Goal: Task Accomplishment & Management: Manage account settings

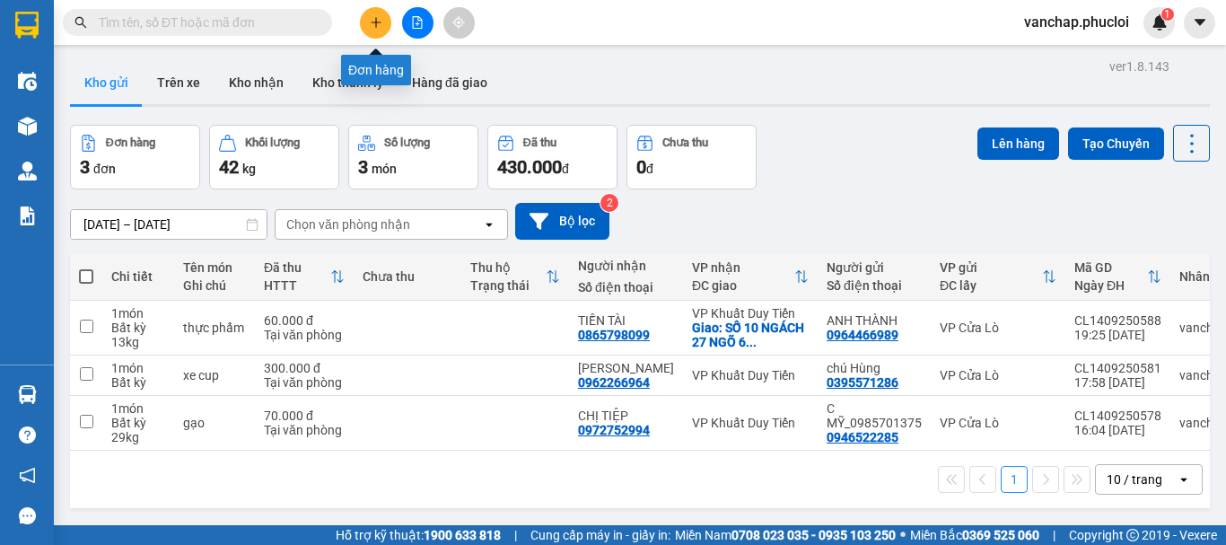
click at [380, 22] on icon "plus" at bounding box center [376, 22] width 10 height 1
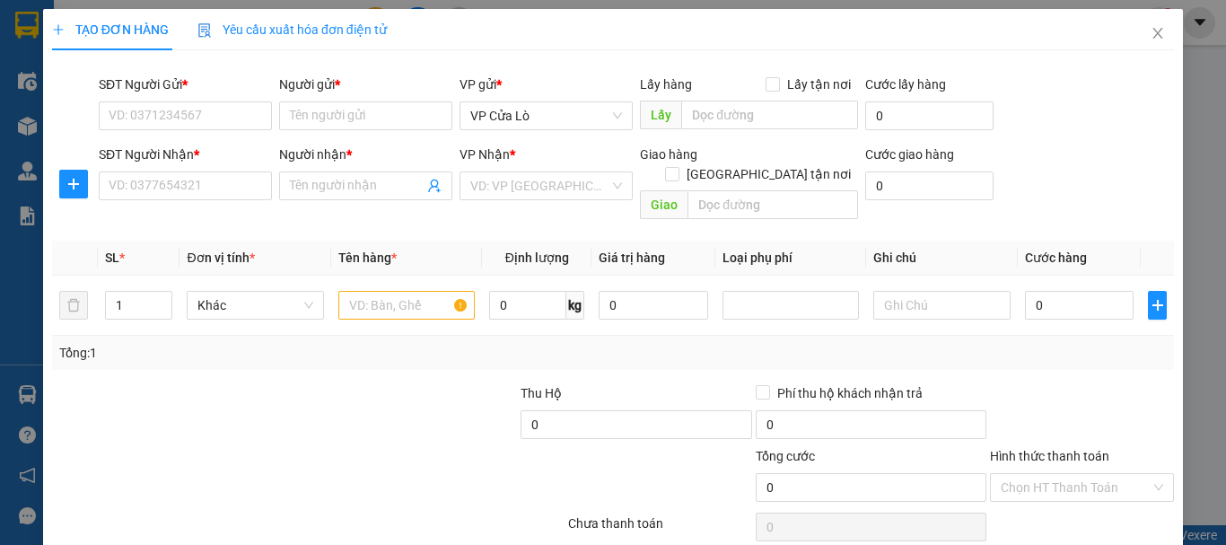
click at [518, 67] on div "Transit Pickup Surcharge Ids Transit Deliver Surcharge Ids Transit Deliver Surc…" at bounding box center [613, 354] width 1122 height 578
click at [387, 291] on input "text" at bounding box center [406, 305] width 136 height 29
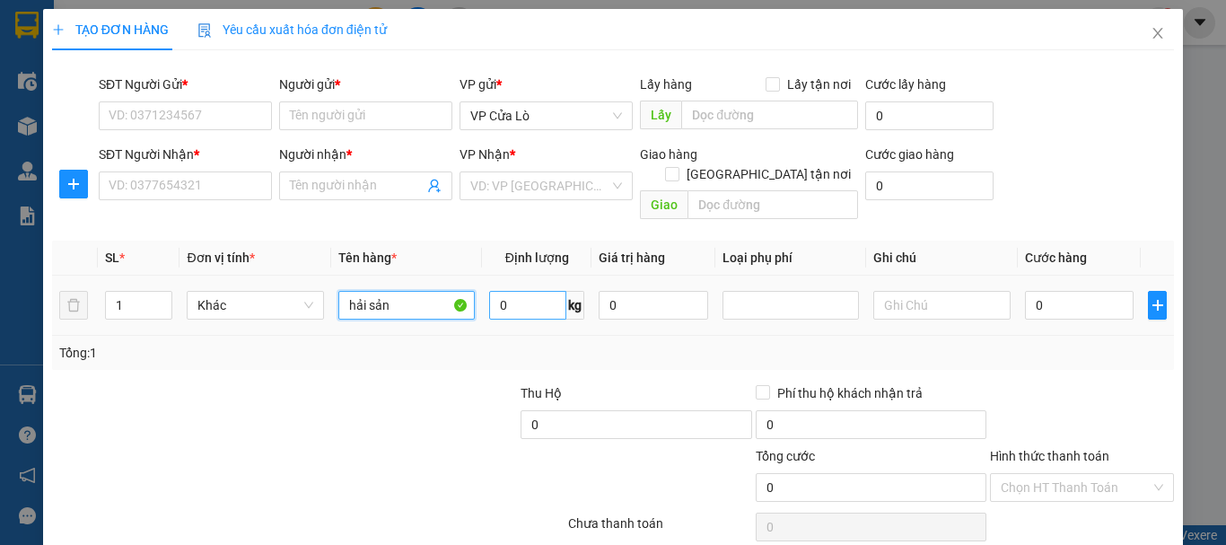
type input "hải sản"
click at [522, 291] on input "0" at bounding box center [527, 305] width 77 height 29
type input "12"
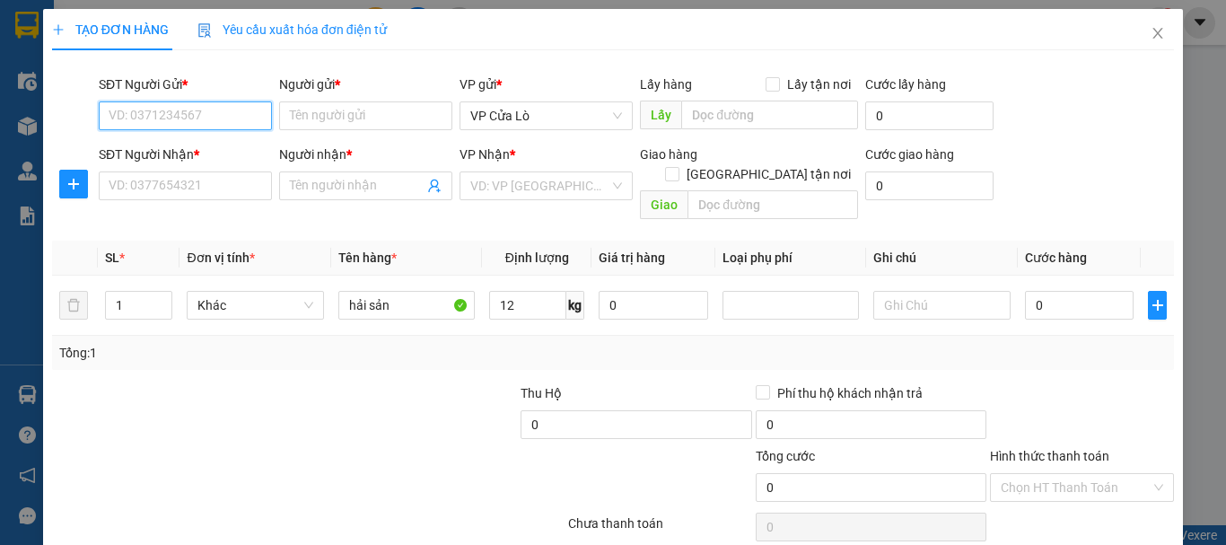
click at [176, 118] on input "SĐT Người Gửi *" at bounding box center [185, 115] width 173 height 29
type input "0979816162"
click at [173, 157] on div "0979816162 - C. MINH" at bounding box center [184, 152] width 150 height 20
type input "C. MINH"
type input "0979816162"
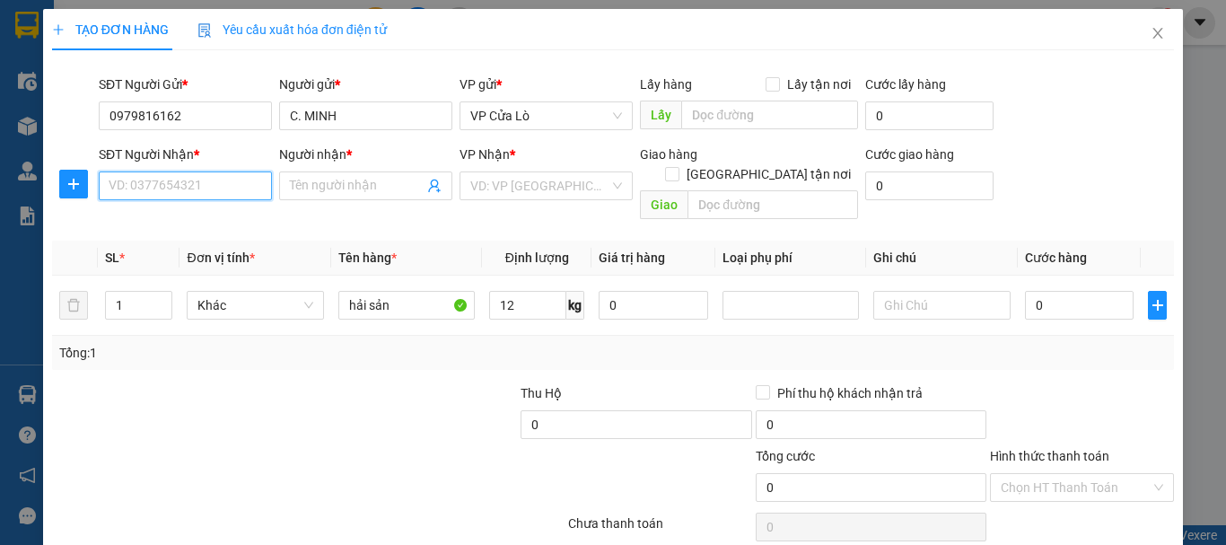
click at [173, 186] on input "SĐT Người Nhận *" at bounding box center [185, 185] width 173 height 29
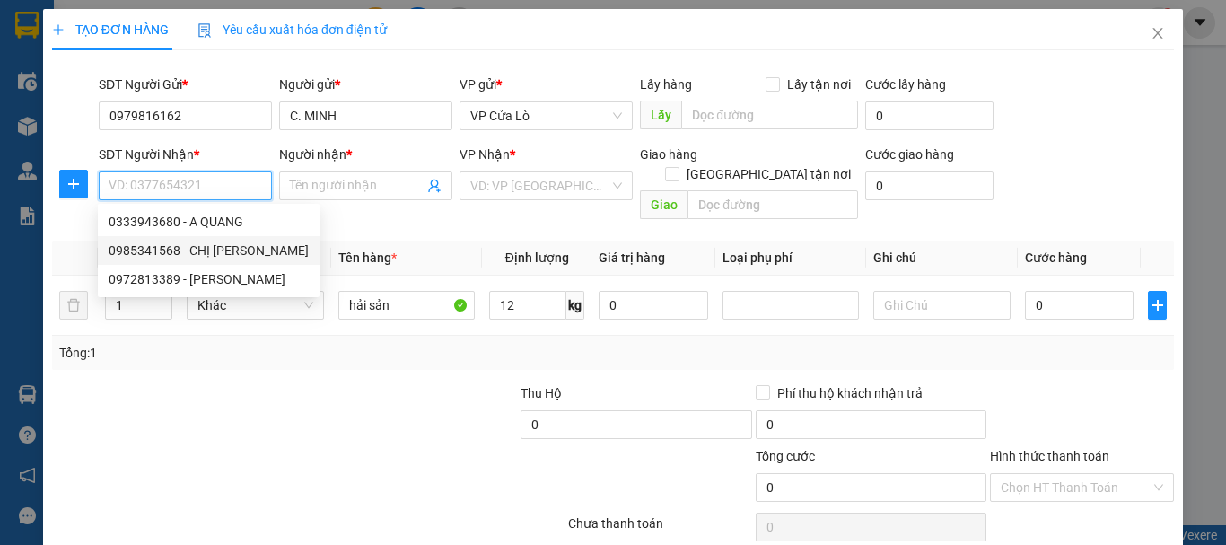
click at [223, 246] on div "0985341568 - CHỊ [PERSON_NAME]" at bounding box center [209, 250] width 200 height 20
type input "0985341568"
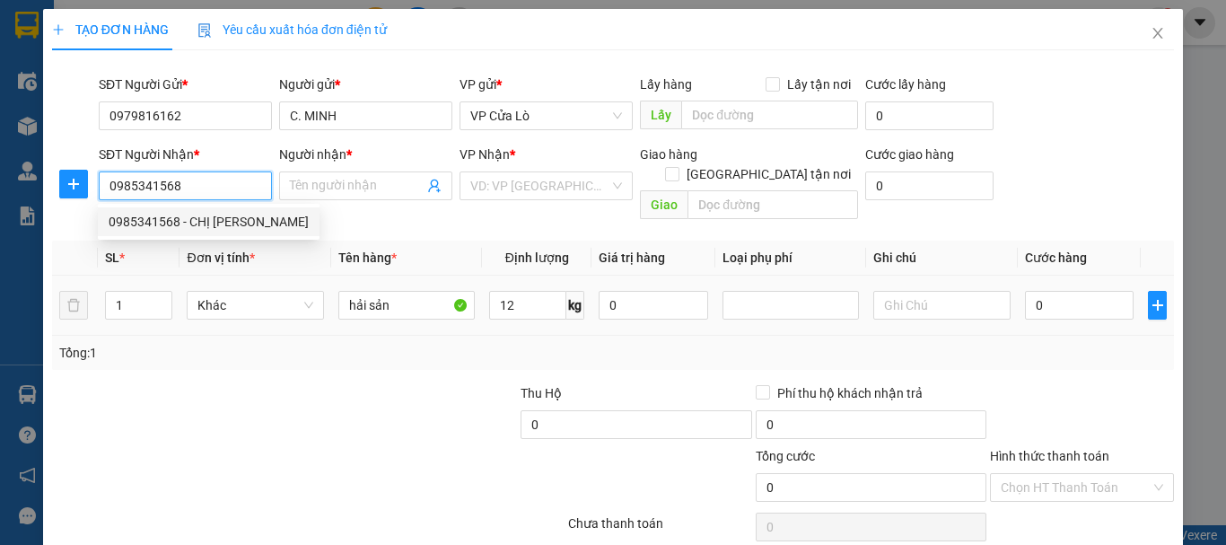
type input "CHỊ [PERSON_NAME]"
checkbox input "true"
type input "BẸNH VIỆN NỘI TIẾT TRUNG ƯƠNG-[GEOGRAPHIC_DATA][PERSON_NAME] [GEOGRAPHIC_DATA]-…"
type input "50.000"
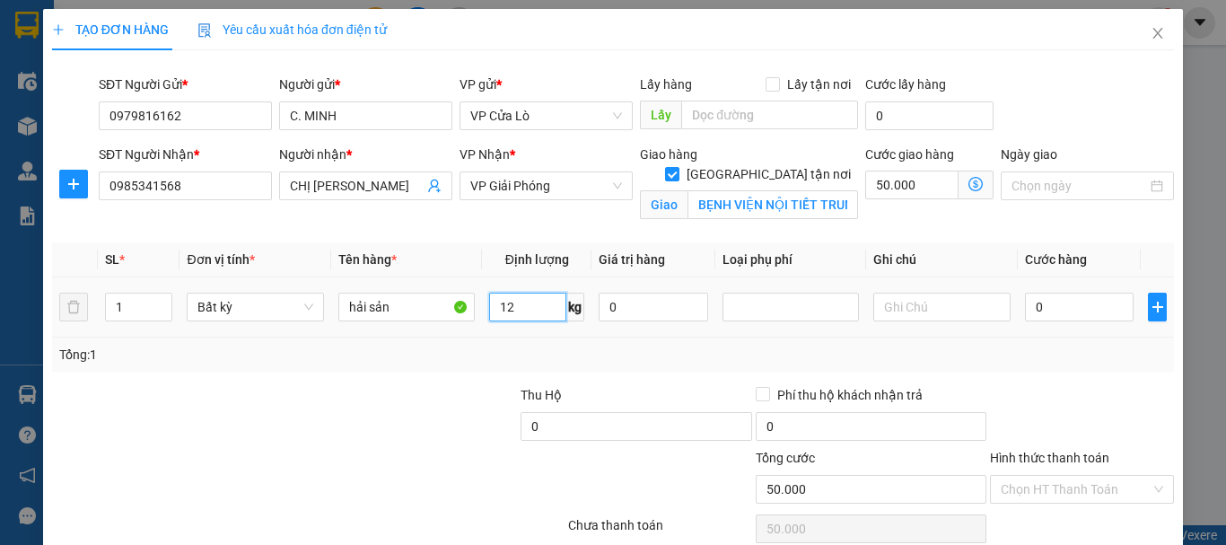
click at [508, 305] on input "12" at bounding box center [527, 307] width 77 height 29
type input "12"
click at [390, 401] on div at bounding box center [401, 416] width 234 height 63
click at [390, 398] on div at bounding box center [401, 416] width 234 height 63
type input "40.000"
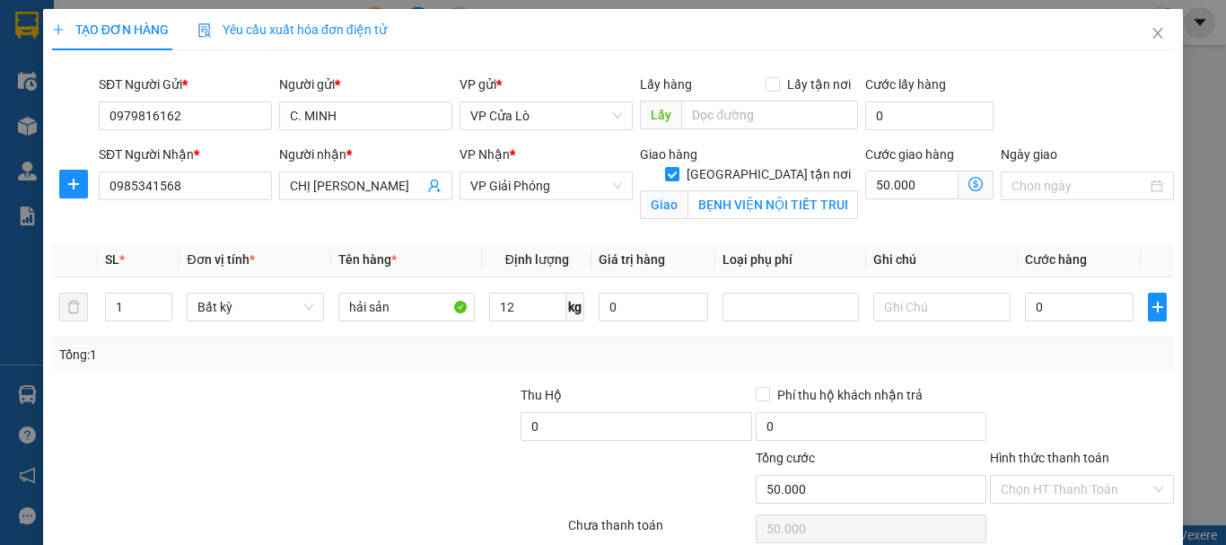
type input "90.000"
click at [390, 398] on div at bounding box center [401, 416] width 234 height 63
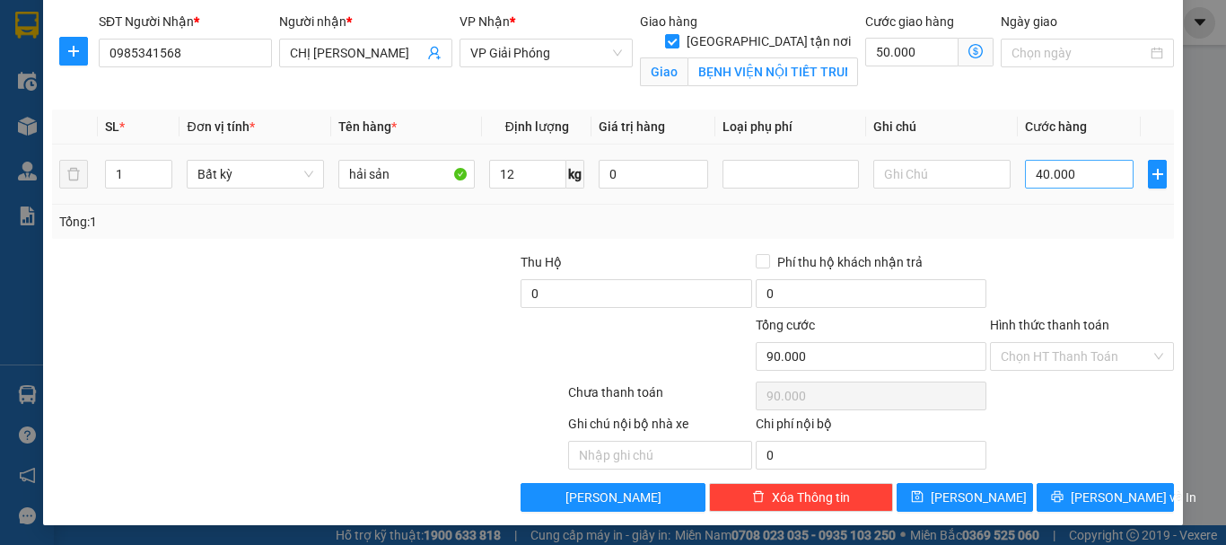
scroll to position [135, 0]
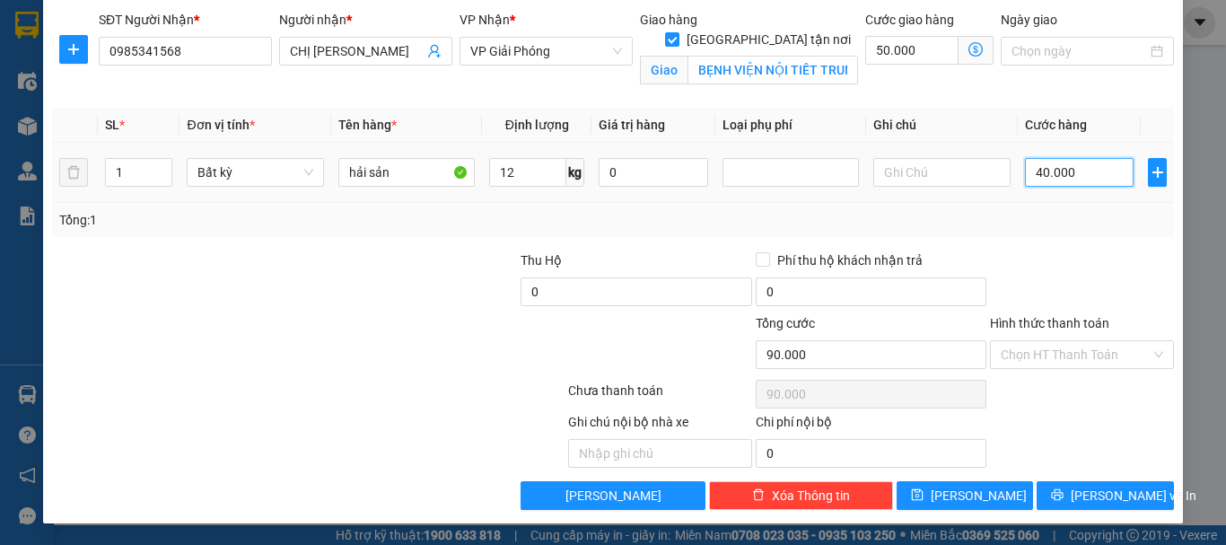
click at [1035, 175] on input "40.000" at bounding box center [1079, 172] width 109 height 29
drag, startPoint x: 1030, startPoint y: 174, endPoint x: 1054, endPoint y: 172, distance: 24.3
click at [1042, 172] on input "40.000" at bounding box center [1079, 172] width 109 height 29
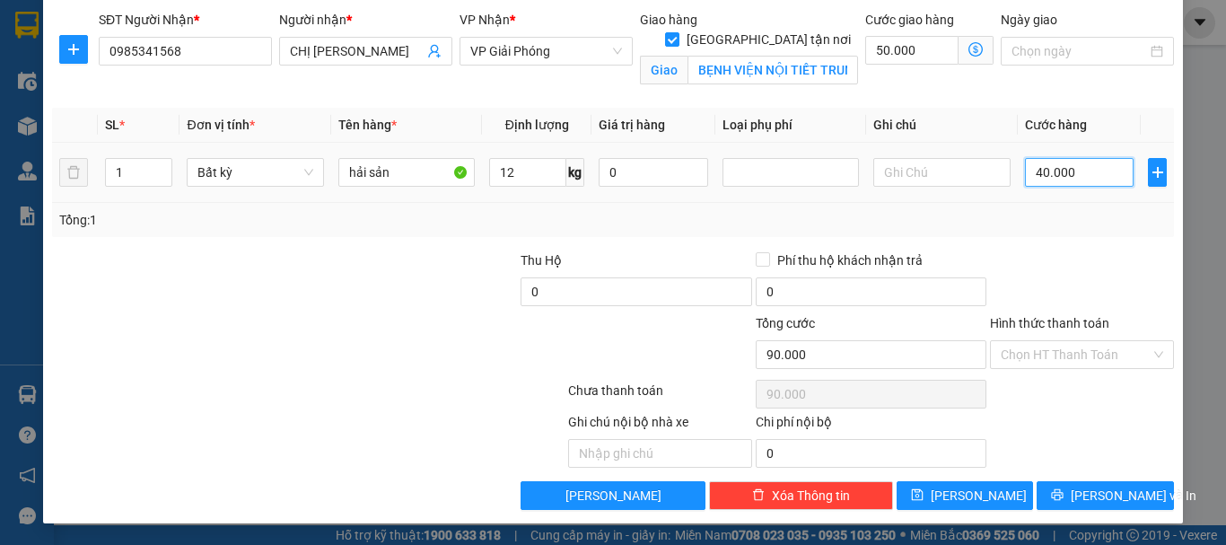
click at [1028, 170] on input "40.000" at bounding box center [1079, 172] width 109 height 29
click at [1029, 170] on input "40.000" at bounding box center [1079, 172] width 109 height 29
type input "0.000"
type input "50.000"
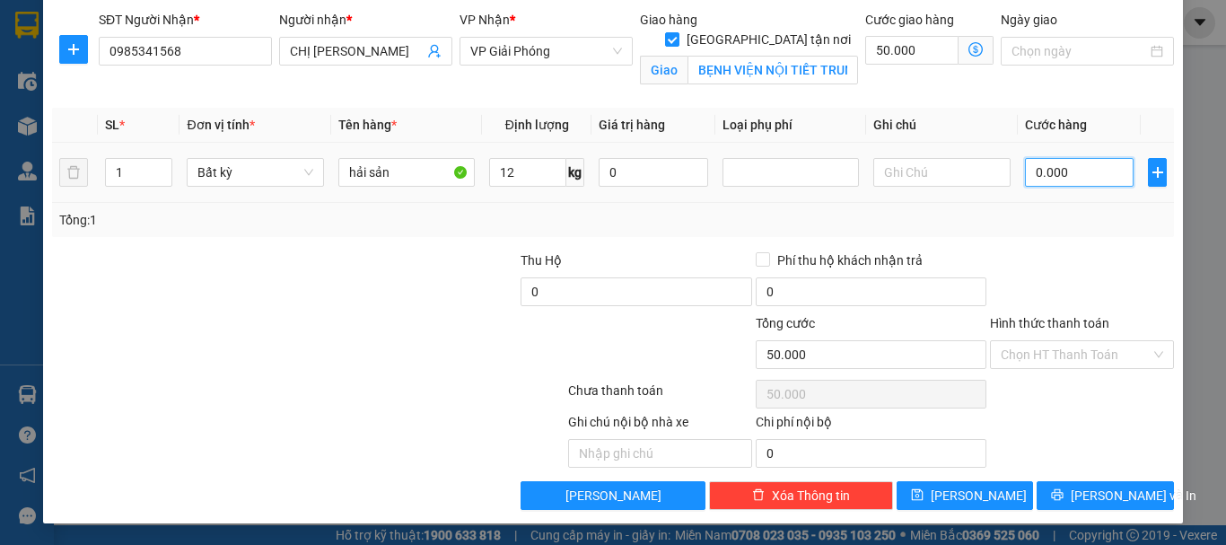
type input "50.000"
type input "100.000"
type input "50.000"
click at [1090, 281] on div at bounding box center [1082, 281] width 188 height 63
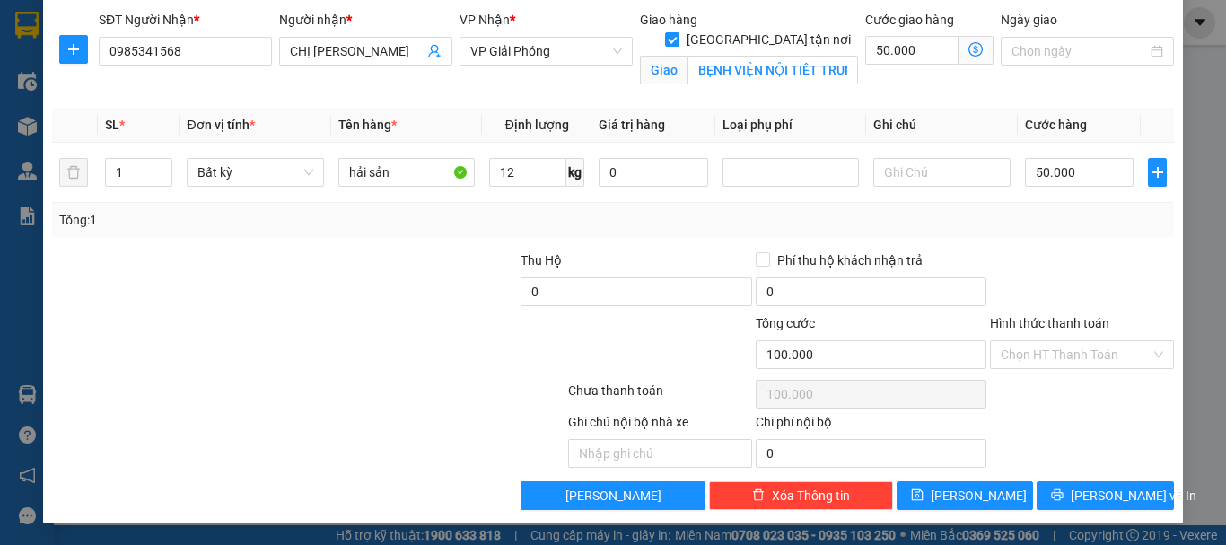
click at [348, 263] on div at bounding box center [401, 281] width 234 height 63
click at [756, 94] on div "Transit Pickup Surcharge Ids Transit Deliver Surcharge Ids Transit Deliver Surc…" at bounding box center [613, 220] width 1122 height 580
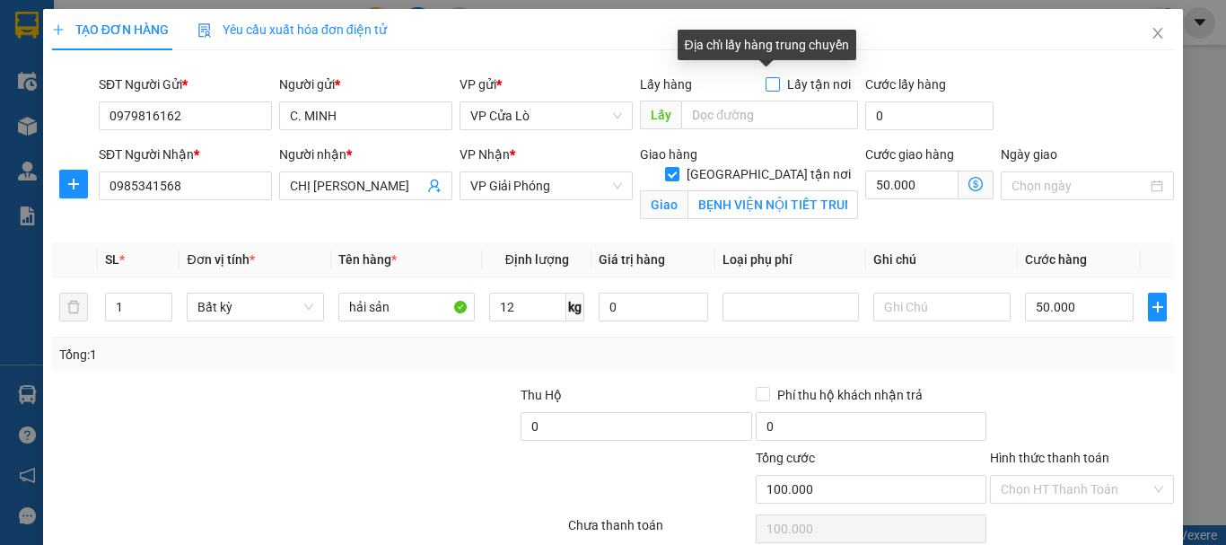
drag, startPoint x: 769, startPoint y: 88, endPoint x: 843, endPoint y: 90, distance: 73.6
click at [843, 90] on label "Lấy tận nơi" at bounding box center [811, 84] width 92 height 20
click at [778, 90] on input "Lấy tận nơi" at bounding box center [771, 83] width 13 height 13
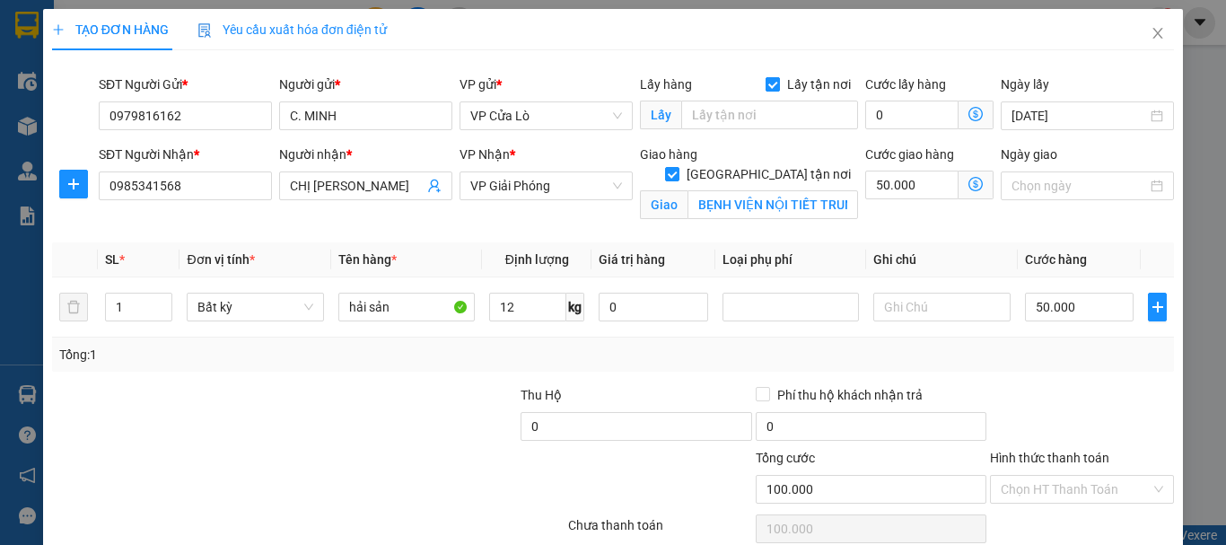
click at [765, 87] on input "Lấy tận nơi" at bounding box center [771, 83] width 13 height 13
checkbox input "false"
click at [932, 328] on td at bounding box center [941, 307] width 151 height 60
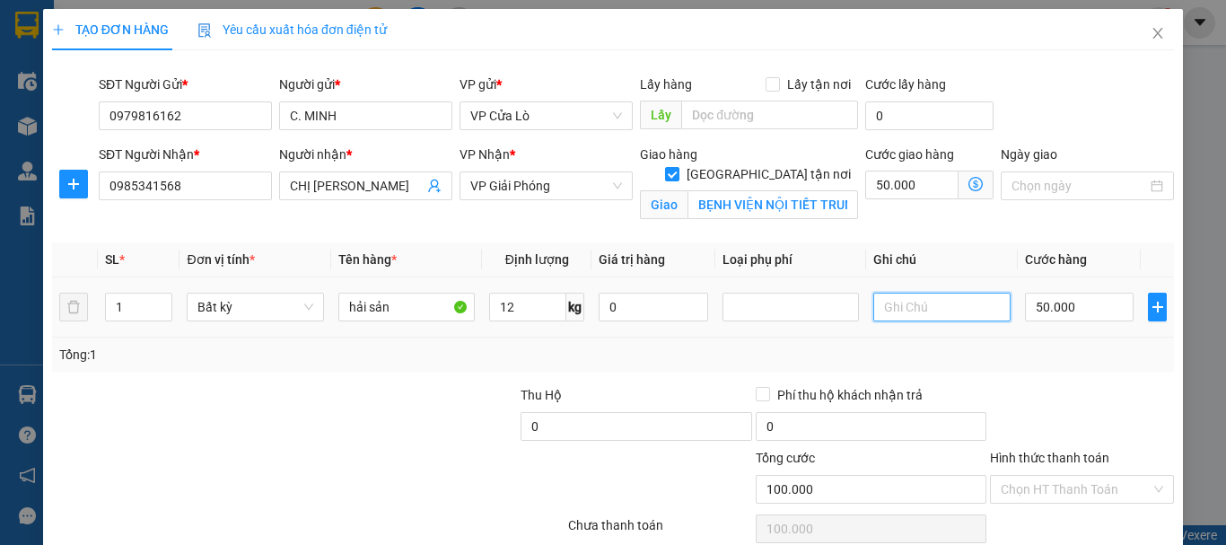
click at [918, 319] on input "text" at bounding box center [941, 307] width 136 height 29
click at [975, 357] on div "Tổng: 1" at bounding box center [612, 355] width 1107 height 20
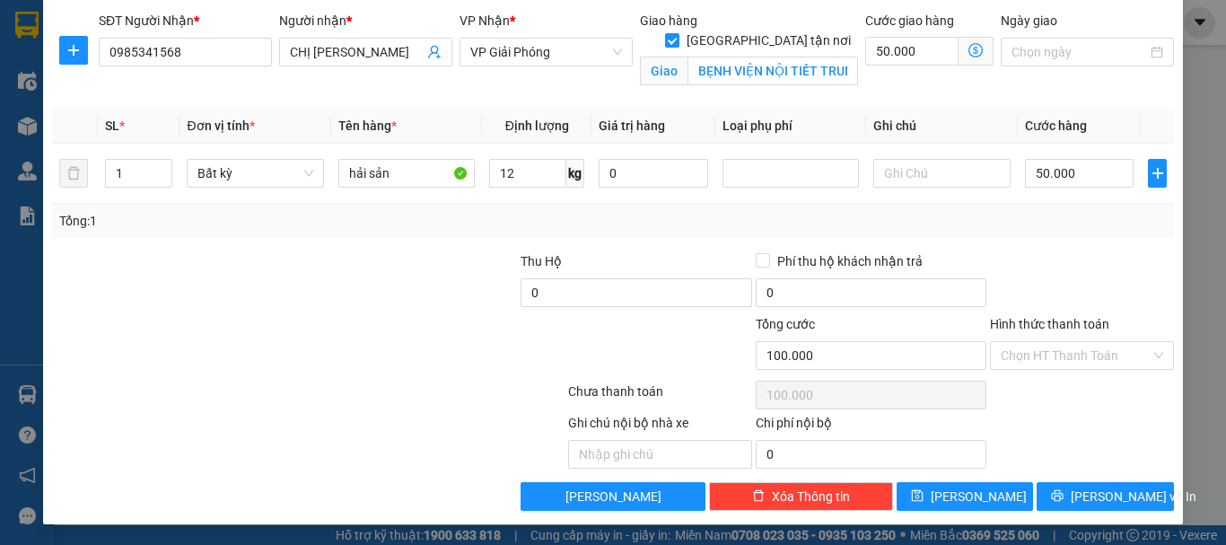
scroll to position [135, 0]
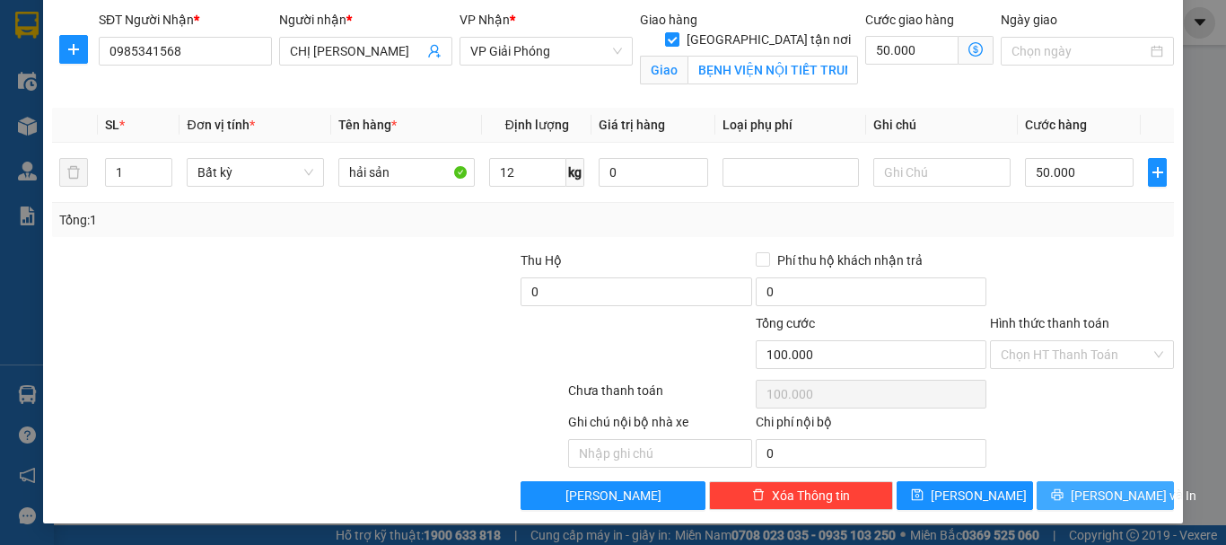
click at [1097, 487] on span "[PERSON_NAME] và In" at bounding box center [1134, 495] width 126 height 20
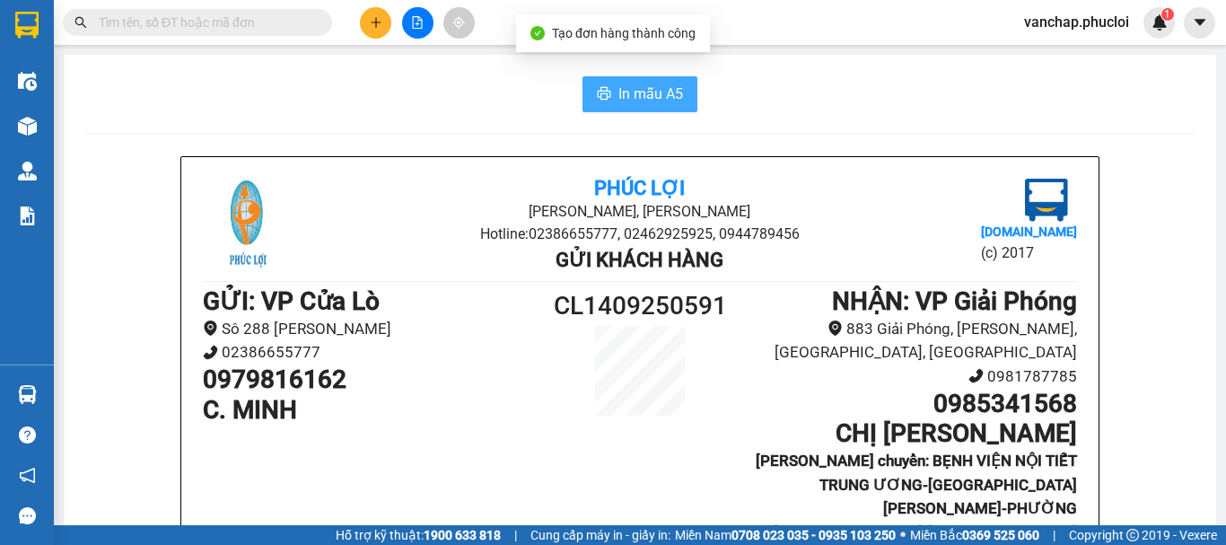
click at [631, 84] on span "In mẫu A5" at bounding box center [650, 94] width 65 height 22
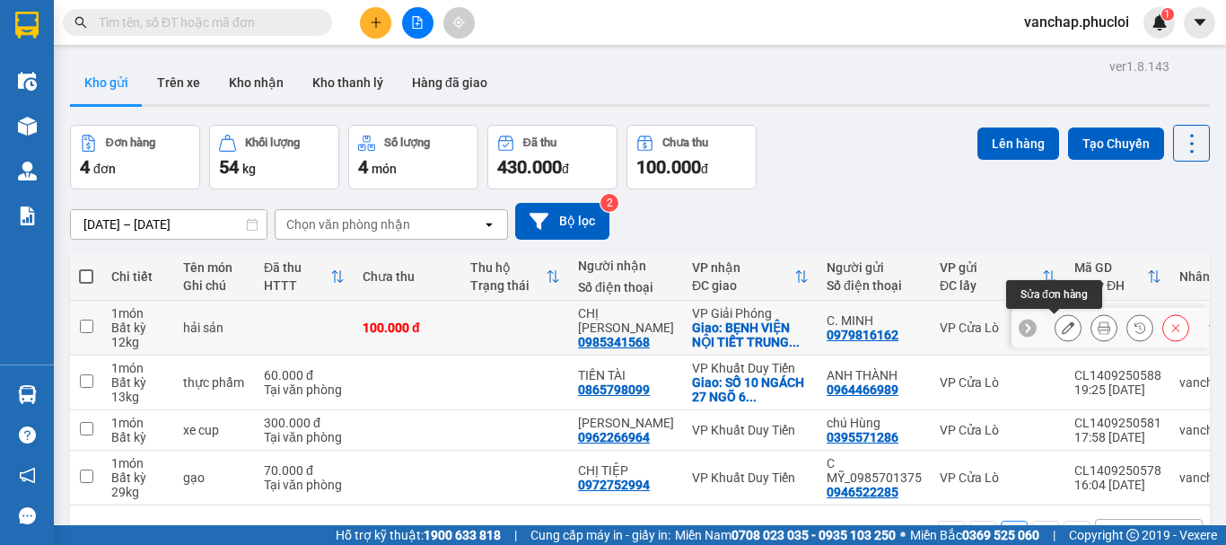
click at [1062, 324] on icon at bounding box center [1068, 327] width 13 height 13
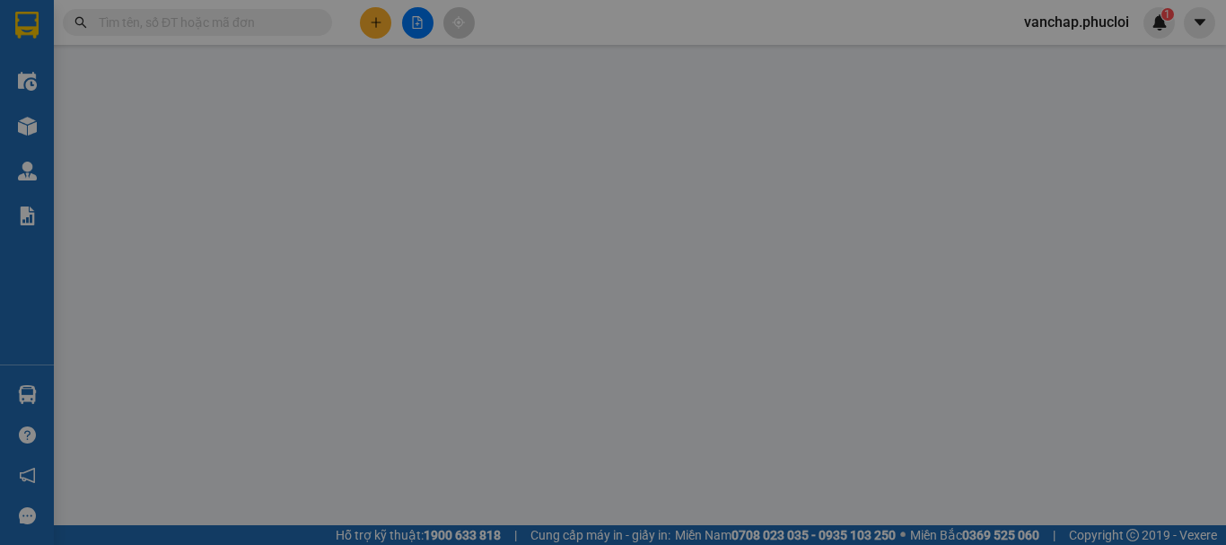
type input "0979816162"
type input "C. MINH"
type input "0985341568"
type input "CHỊ [PERSON_NAME]"
checkbox input "true"
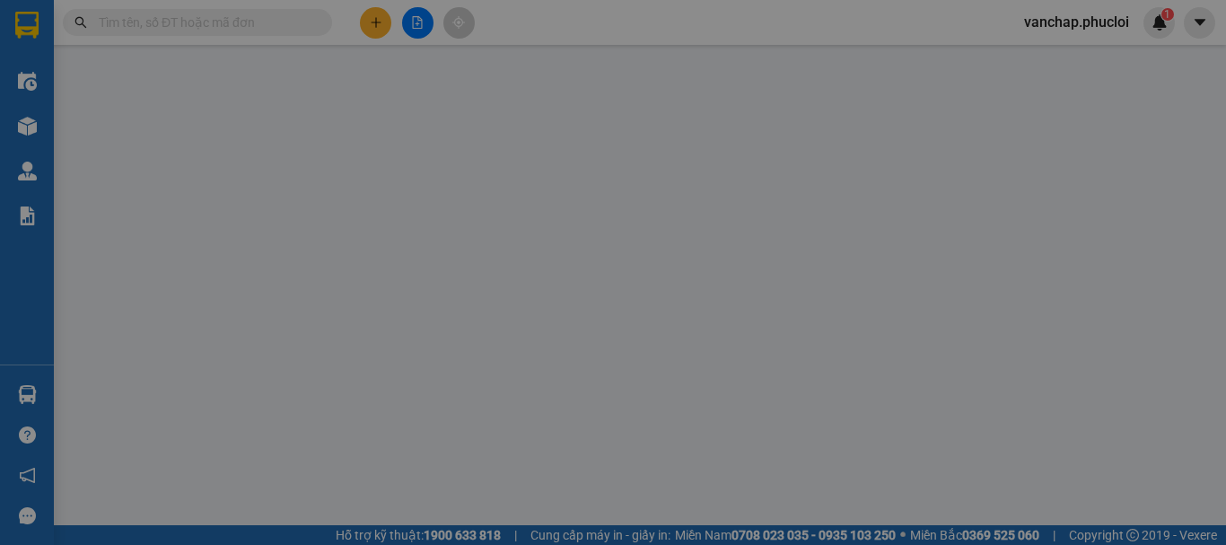
type input "BẸNH VIỆN NỘI TIẾT TRUNG ƯƠNG-[GEOGRAPHIC_DATA][PERSON_NAME] [GEOGRAPHIC_DATA]-…"
type input "100.000"
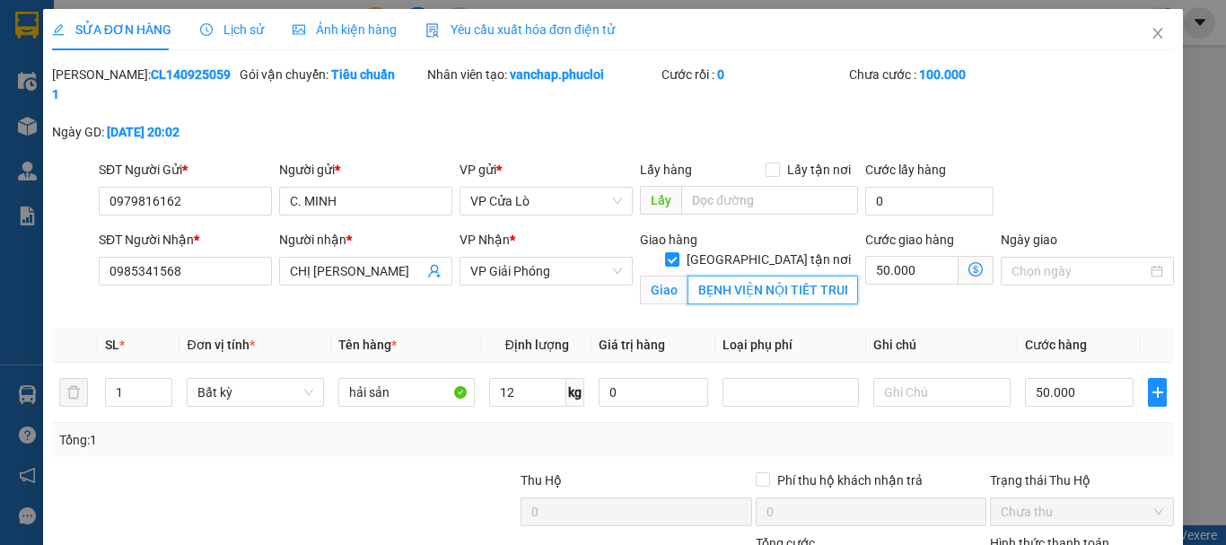
click at [773, 275] on input "BẸNH VIỆN NỘI TIẾT TRUNG ƯƠNG-[GEOGRAPHIC_DATA][PERSON_NAME] [GEOGRAPHIC_DATA]-…" at bounding box center [772, 289] width 170 height 29
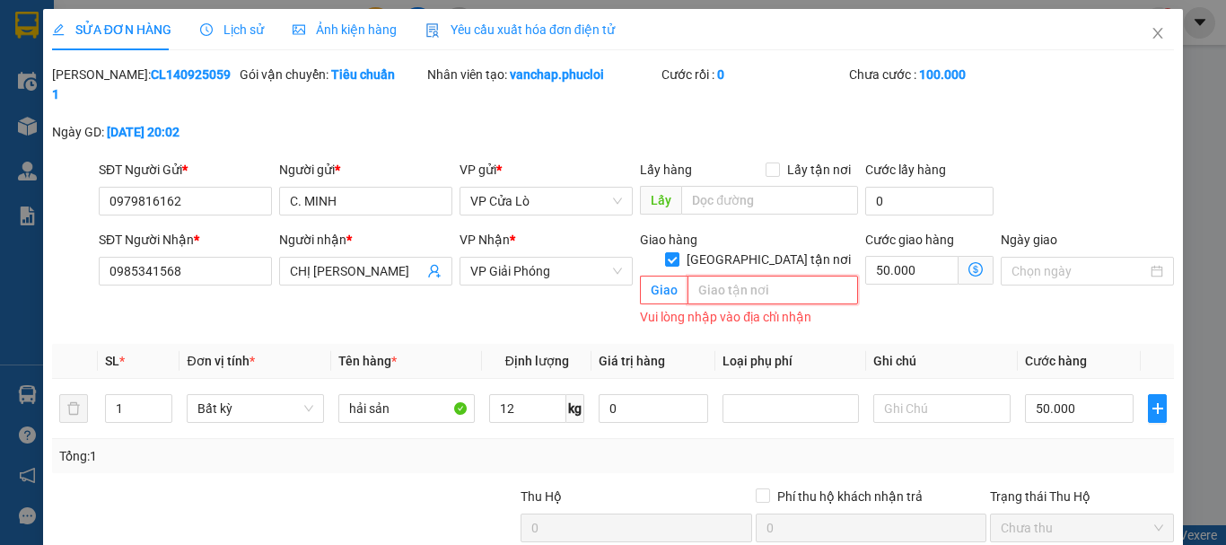
click at [726, 275] on input "text" at bounding box center [772, 289] width 170 height 29
click at [728, 275] on input "text" at bounding box center [772, 289] width 170 height 29
click at [730, 275] on input "text" at bounding box center [772, 289] width 170 height 29
drag, startPoint x: 730, startPoint y: 249, endPoint x: 753, endPoint y: 254, distance: 23.1
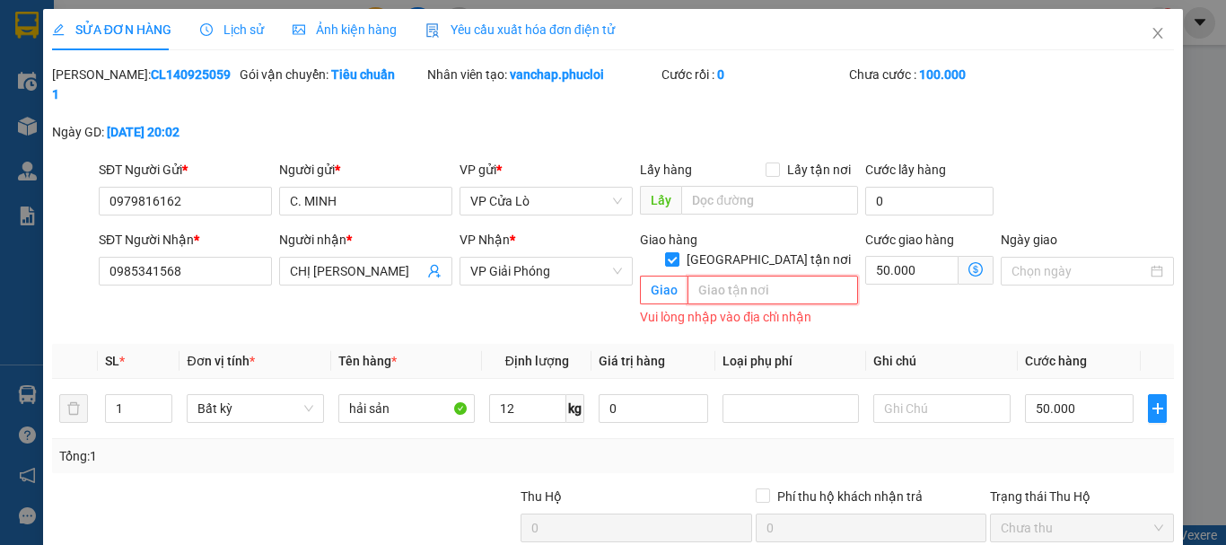
click at [753, 275] on input "text" at bounding box center [772, 289] width 170 height 29
click at [754, 275] on input "text" at bounding box center [772, 289] width 170 height 29
click at [547, 258] on span "VP Giải Phóng" at bounding box center [546, 271] width 152 height 27
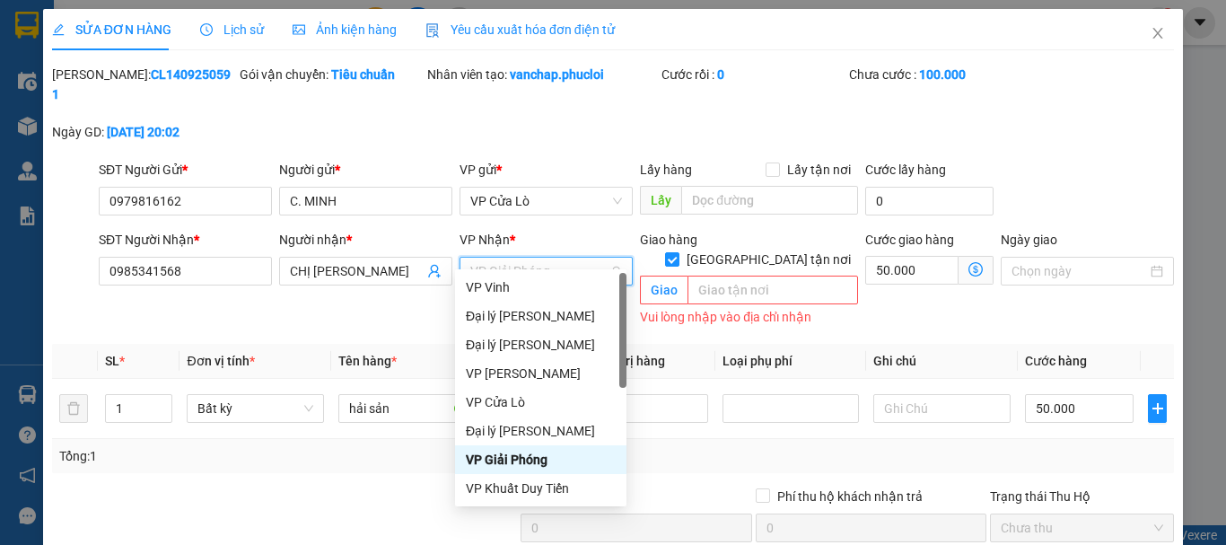
click at [608, 258] on span "VP Giải Phóng" at bounding box center [546, 271] width 152 height 27
drag, startPoint x: 546, startPoint y: 482, endPoint x: 728, endPoint y: 354, distance: 222.8
click at [546, 483] on div "VP Khuất Duy Tiến" at bounding box center [541, 488] width 150 height 20
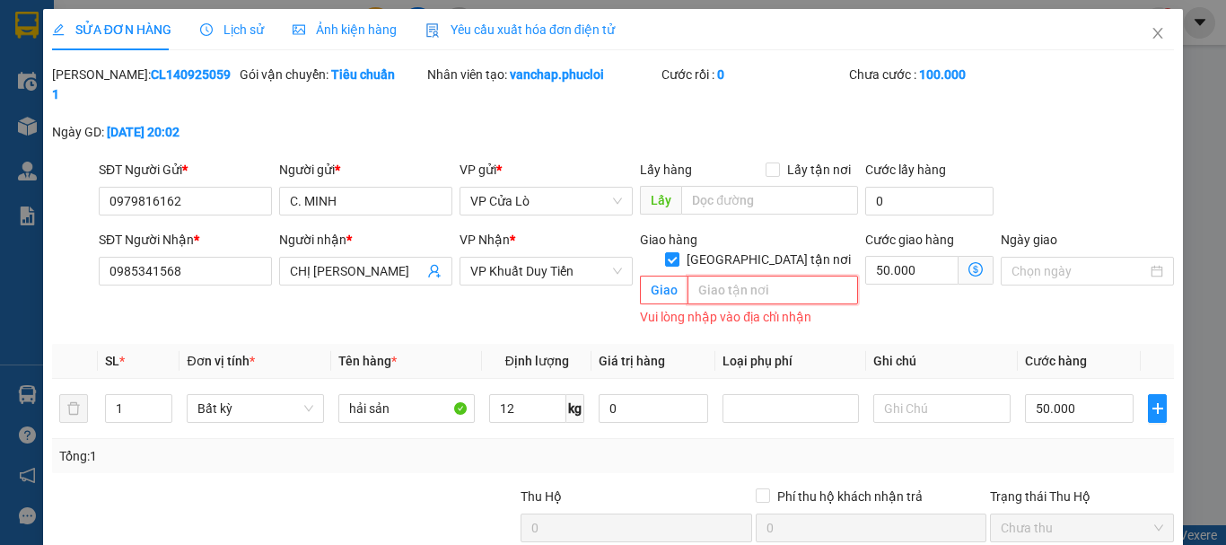
click at [768, 275] on input "text" at bounding box center [772, 289] width 170 height 29
click at [212, 257] on input "0985341568" at bounding box center [185, 271] width 173 height 29
click at [747, 275] on input "text" at bounding box center [772, 289] width 170 height 29
click at [751, 275] on input "text" at bounding box center [772, 289] width 170 height 29
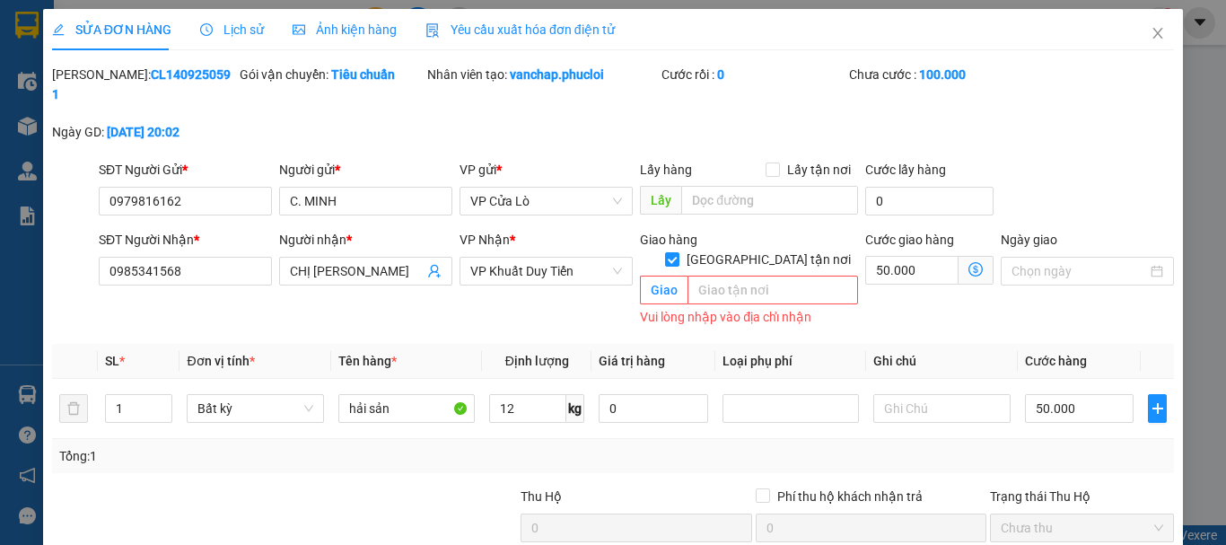
click at [214, 39] on div "Lịch sử" at bounding box center [232, 29] width 64 height 41
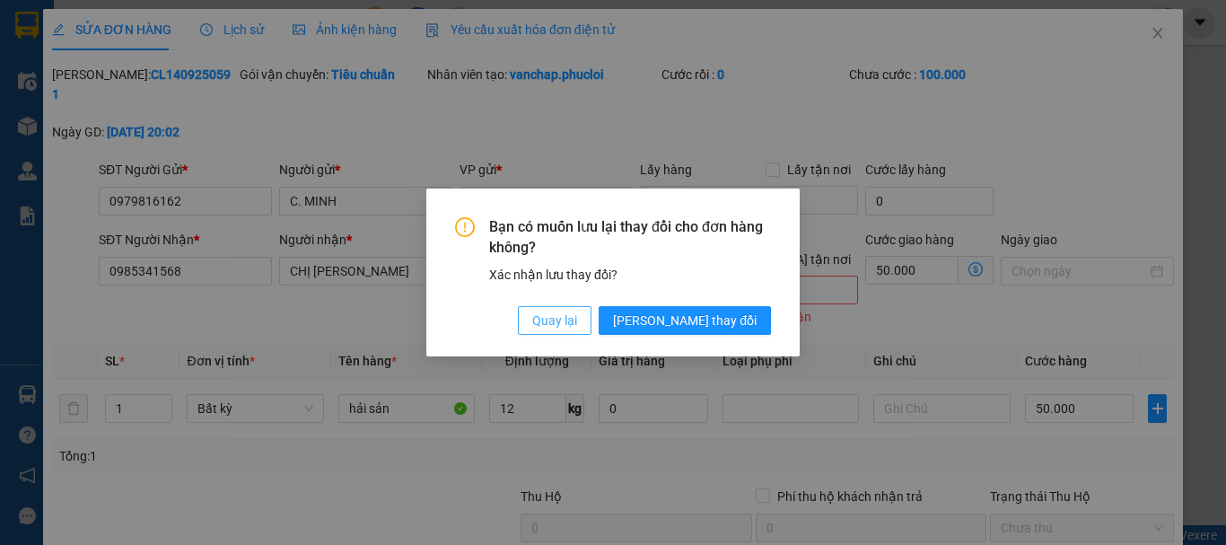
click at [577, 316] on span "Quay lại" at bounding box center [554, 320] width 45 height 20
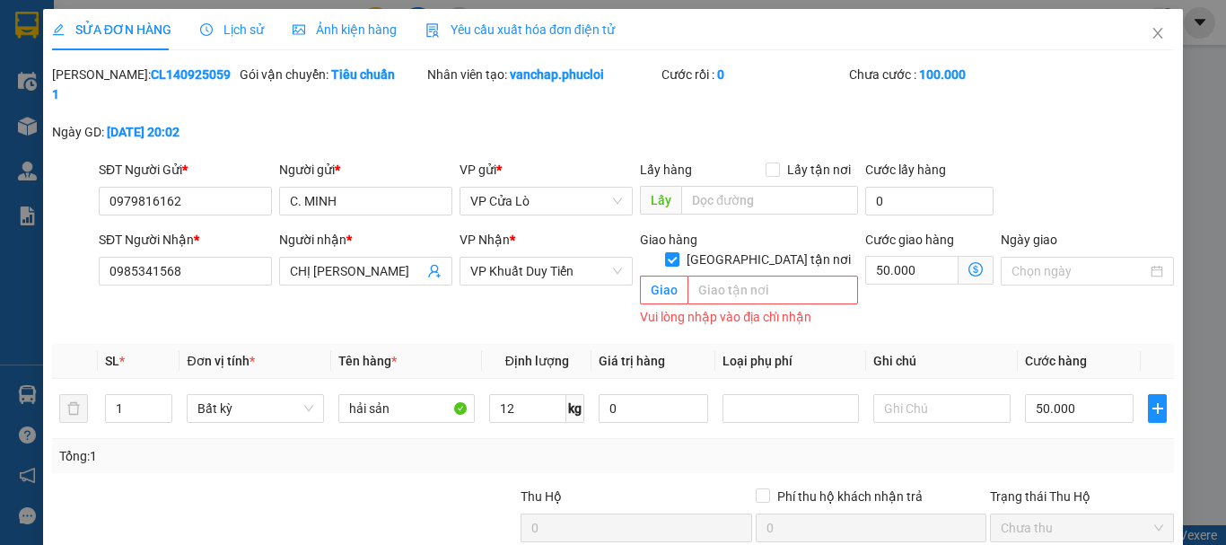
click at [258, 32] on span "Lịch sử" at bounding box center [232, 29] width 64 height 14
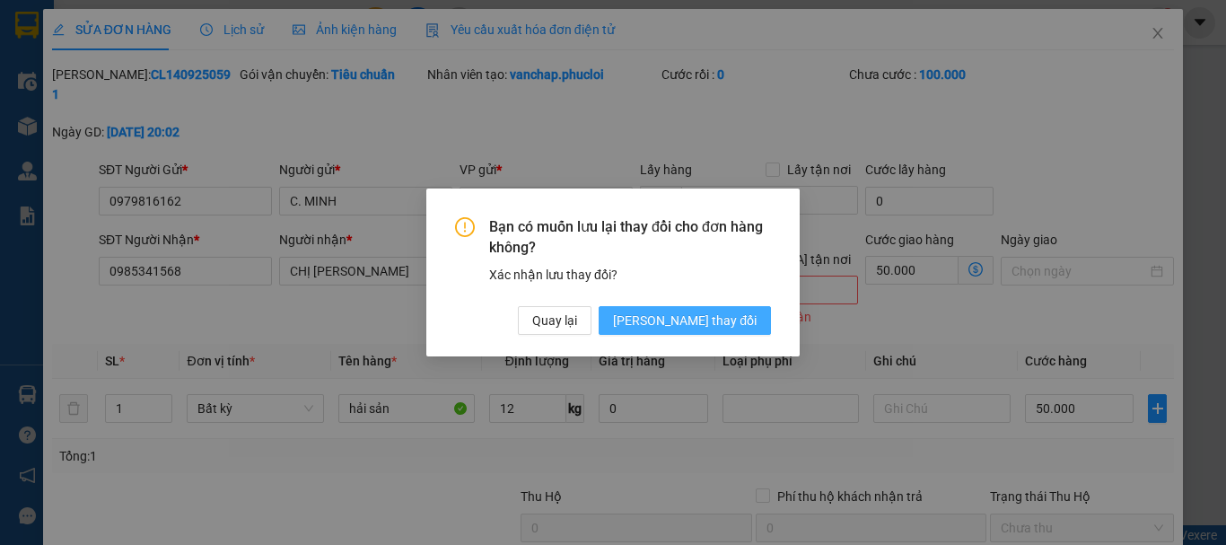
click at [703, 311] on span "[PERSON_NAME] thay đổi" at bounding box center [685, 320] width 144 height 20
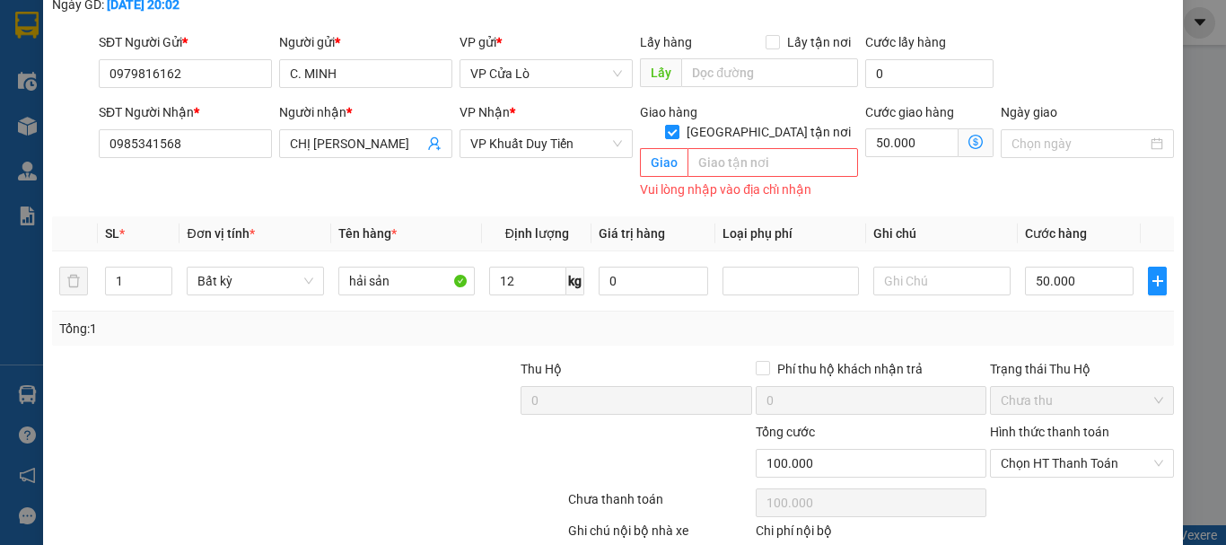
scroll to position [200, 0]
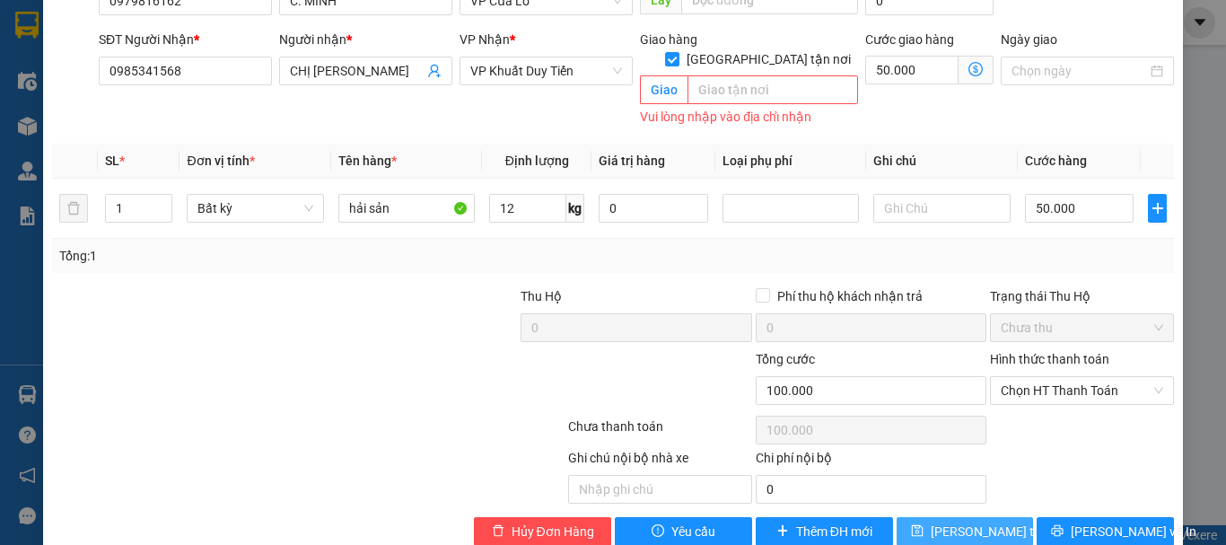
click at [931, 521] on span "[PERSON_NAME] thay đổi" at bounding box center [1003, 531] width 144 height 20
click at [678, 52] on input "[GEOGRAPHIC_DATA] tận nơi" at bounding box center [671, 58] width 13 height 13
checkbox input "false"
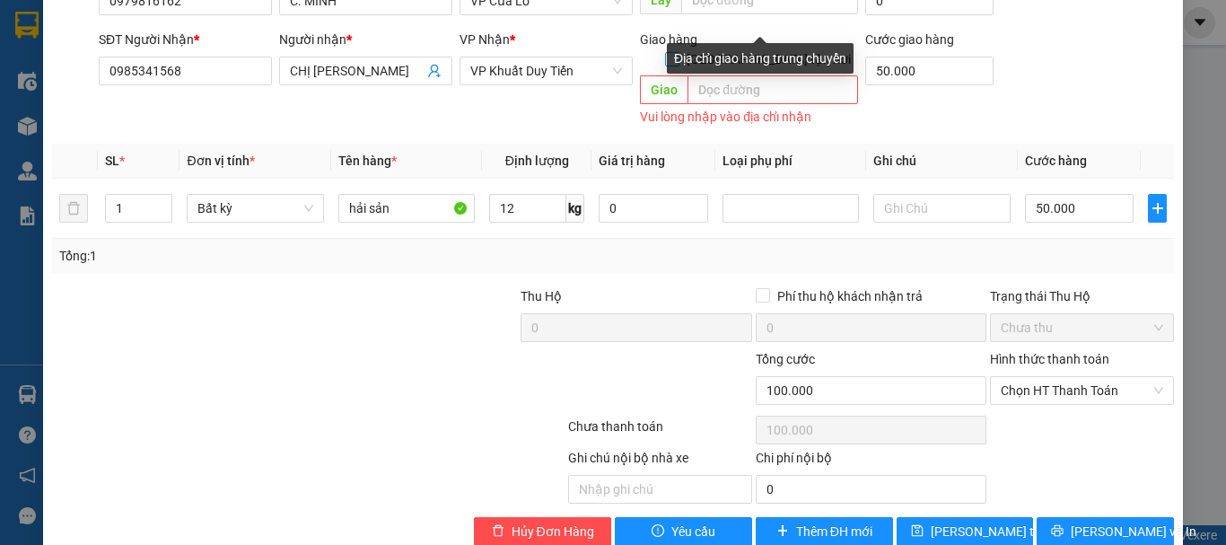
scroll to position [197, 0]
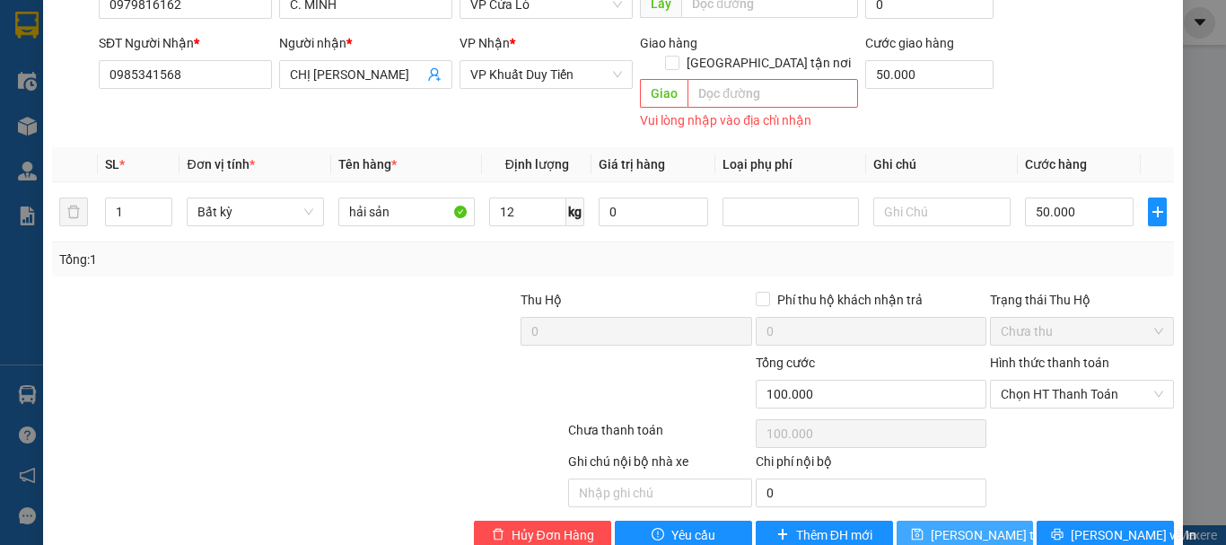
click at [973, 520] on button "[PERSON_NAME] thay đổi" at bounding box center [964, 534] width 137 height 29
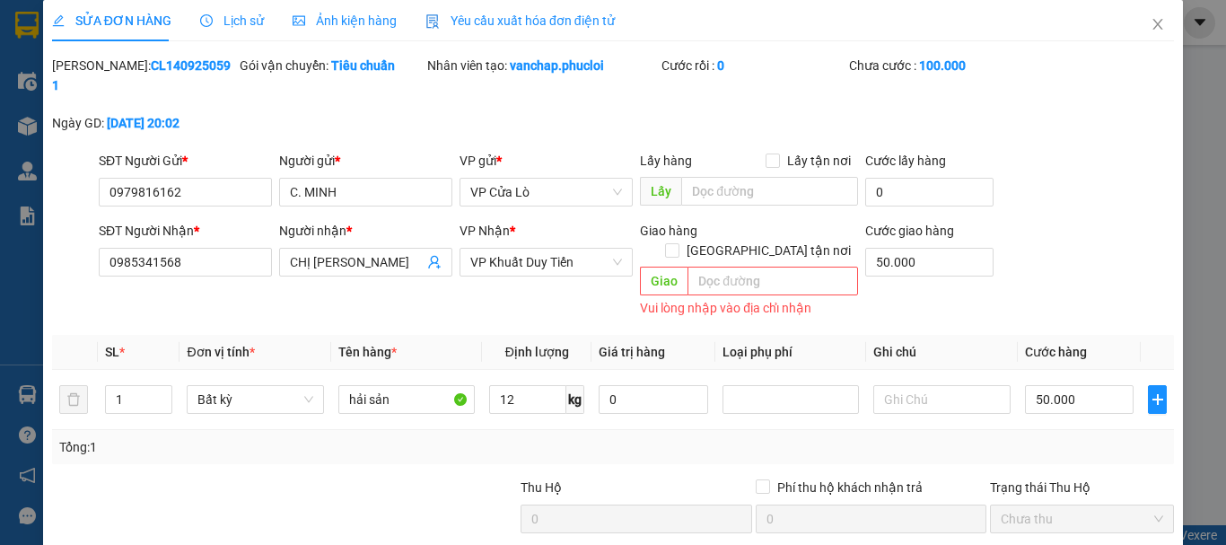
scroll to position [0, 0]
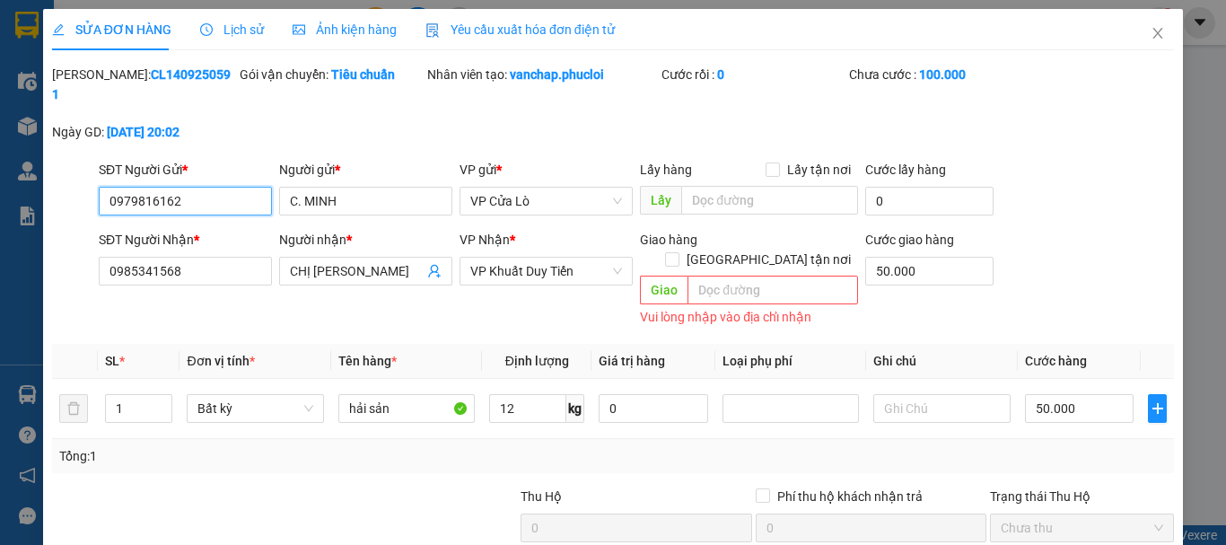
drag, startPoint x: 106, startPoint y: 180, endPoint x: 203, endPoint y: 180, distance: 96.9
click at [203, 187] on input "0979816162" at bounding box center [185, 201] width 173 height 29
click at [1149, 46] on span "Close" at bounding box center [1157, 34] width 50 height 50
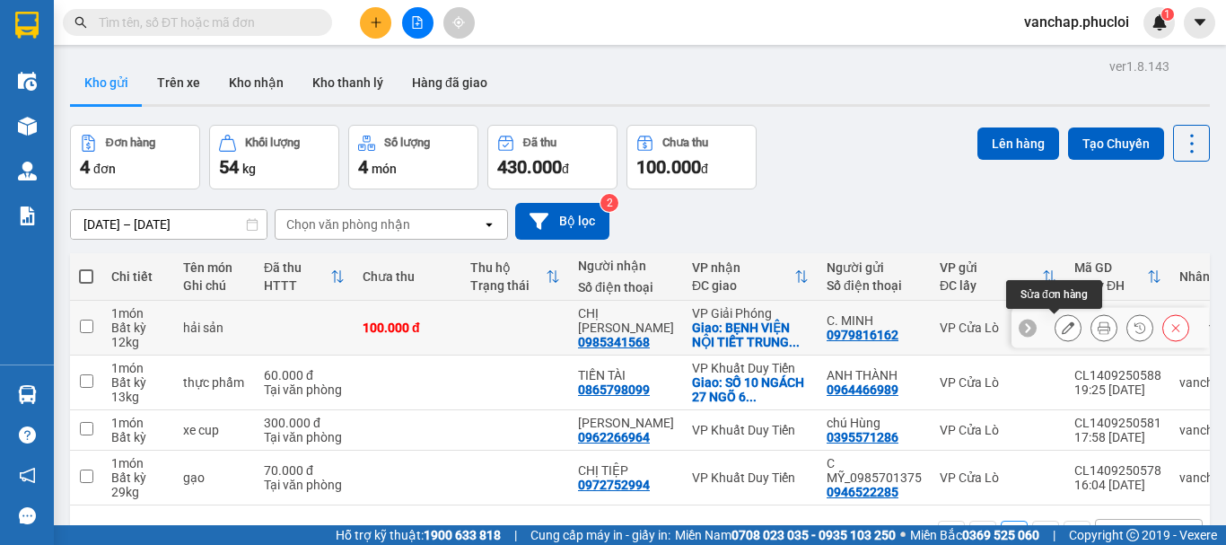
click at [1062, 330] on icon at bounding box center [1068, 327] width 13 height 13
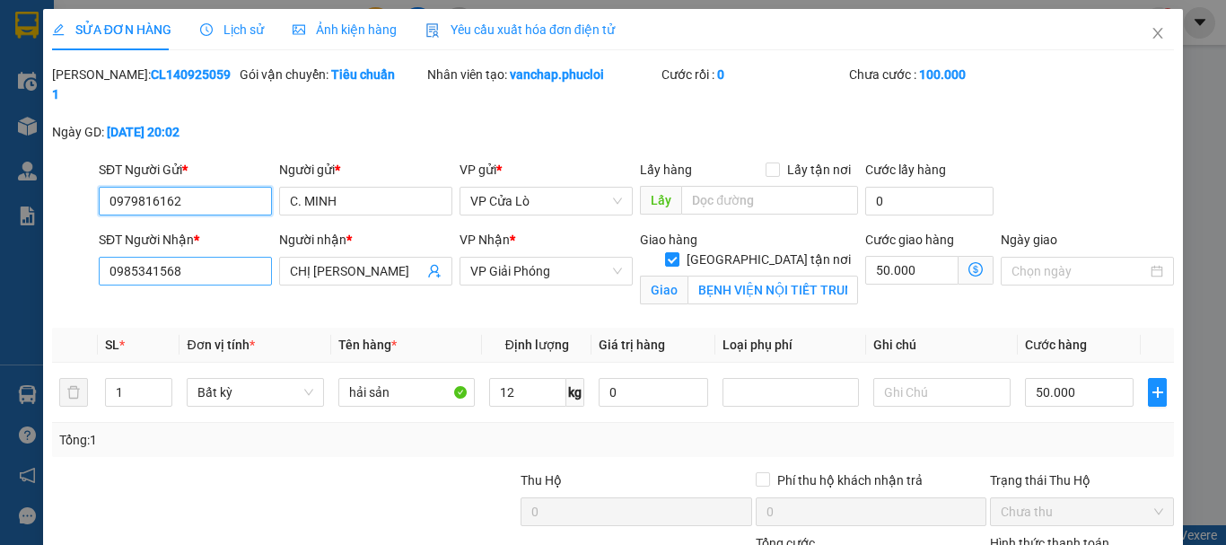
type input "0979816162"
type input "C. MINH"
type input "0985341568"
type input "CHỊ [PERSON_NAME]"
checkbox input "true"
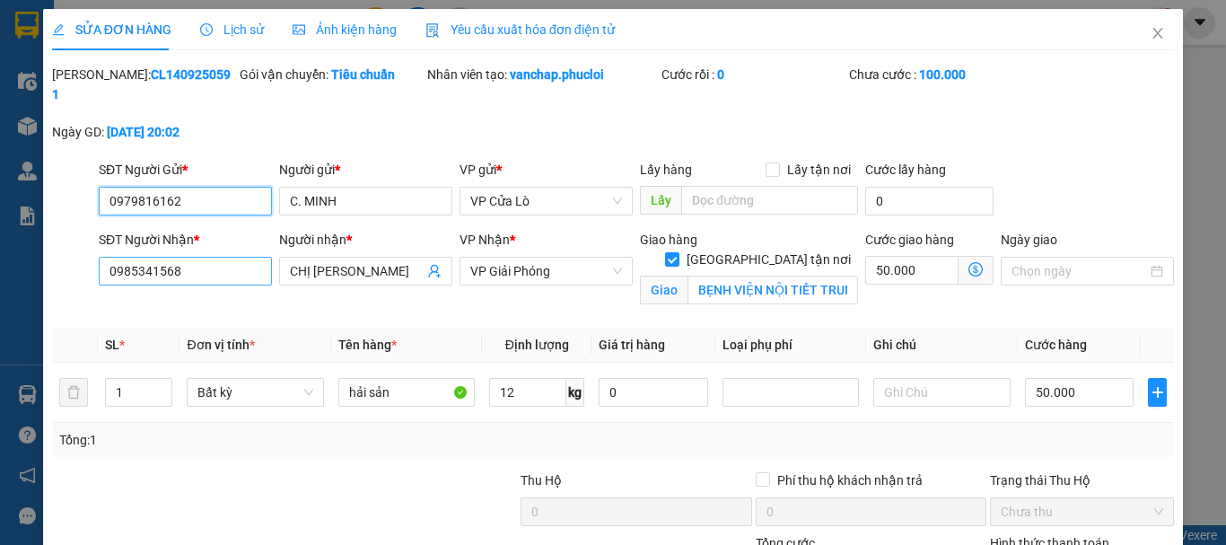
type input "BẸNH VIỆN NỘI TIẾT TRUNG ƯƠNG-[GEOGRAPHIC_DATA][PERSON_NAME] [GEOGRAPHIC_DATA]-…"
type input "100.000"
click at [804, 284] on div "Giao hàng [GEOGRAPHIC_DATA] tận nơi Giao BẸNH VIỆN NỘI TIẾT TRUNG ƯƠNG-[GEOGRAP…" at bounding box center [748, 272] width 225 height 84
click at [250, 31] on span "Lịch sử" at bounding box center [232, 29] width 64 height 14
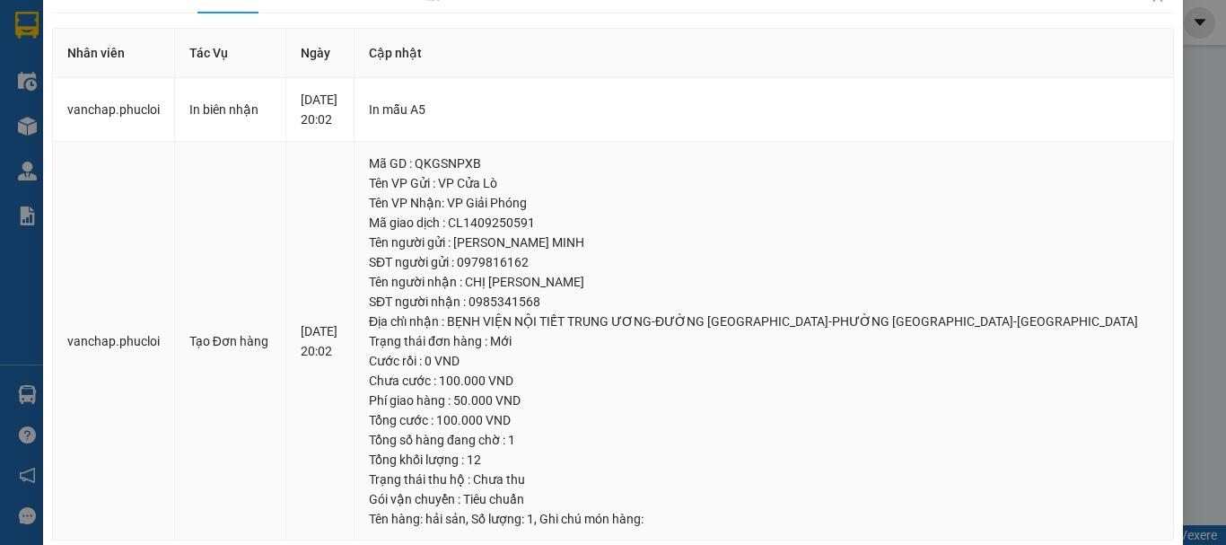
scroll to position [67, 0]
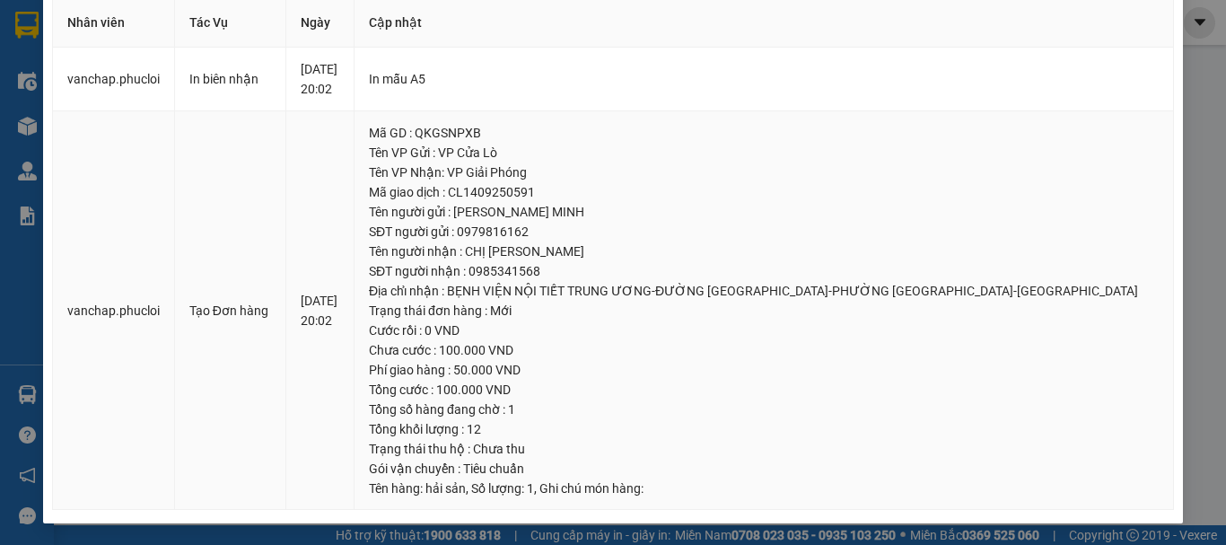
click at [774, 206] on div "Tên người gửi : [PERSON_NAME] MINH" at bounding box center [764, 212] width 790 height 20
drag, startPoint x: 998, startPoint y: 281, endPoint x: 922, endPoint y: 281, distance: 75.4
click at [922, 281] on div "Địa chỉ nhận : BẸNH VIỆN NỘI TIẾT TRUNG ƯƠNG-ĐƯỜNG [GEOGRAPHIC_DATA]-PHƯỜNG [GE…" at bounding box center [764, 291] width 790 height 20
click at [908, 223] on div "SĐT người gửi : 0979816162" at bounding box center [764, 232] width 790 height 20
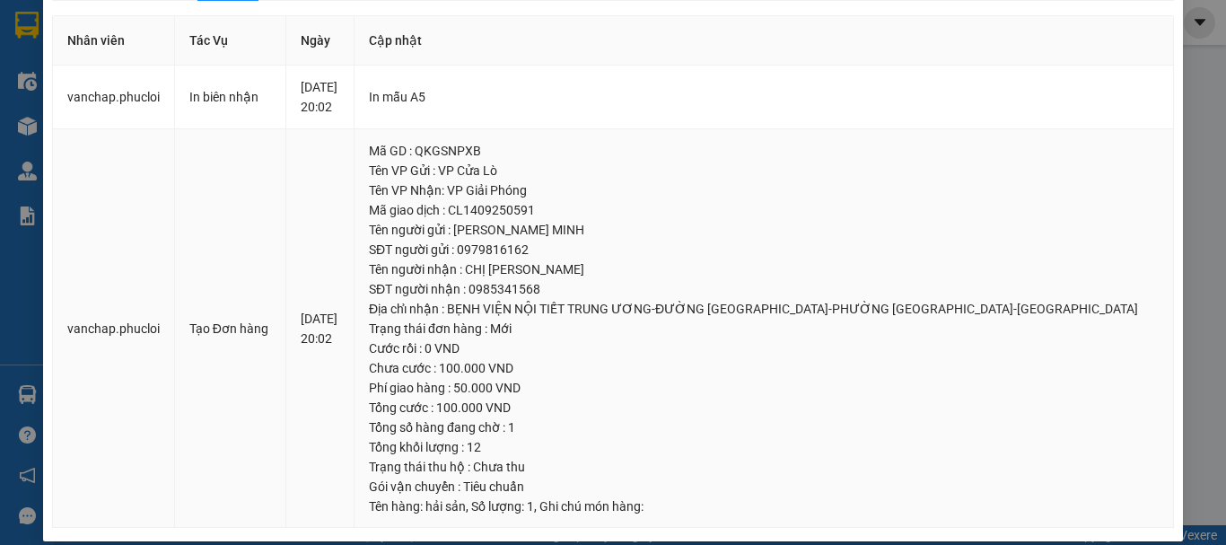
scroll to position [0, 0]
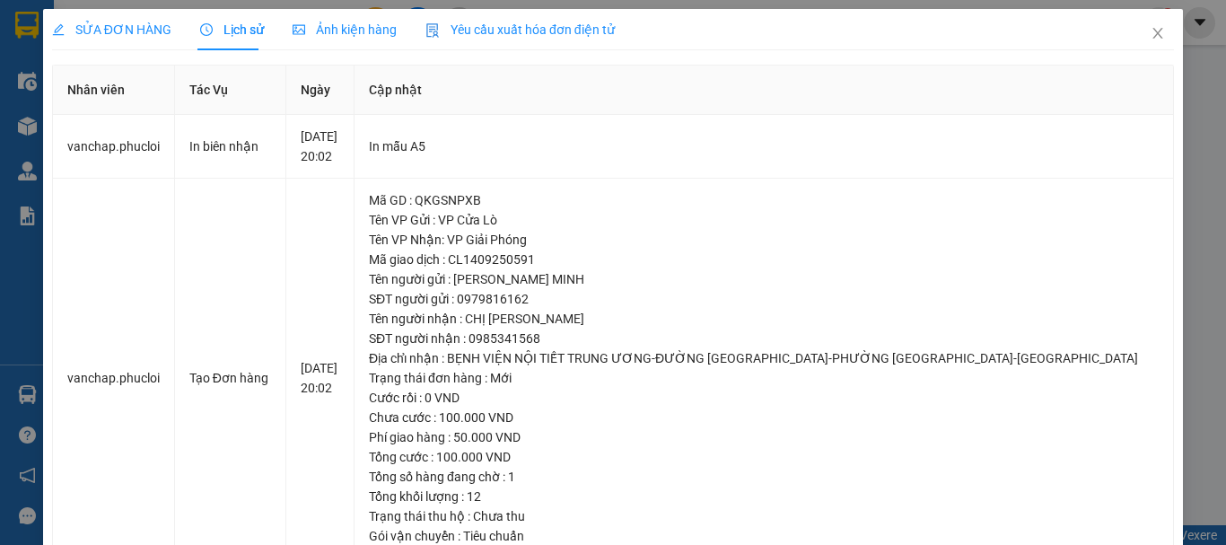
click at [361, 32] on span "Ảnh kiện hàng" at bounding box center [345, 29] width 104 height 14
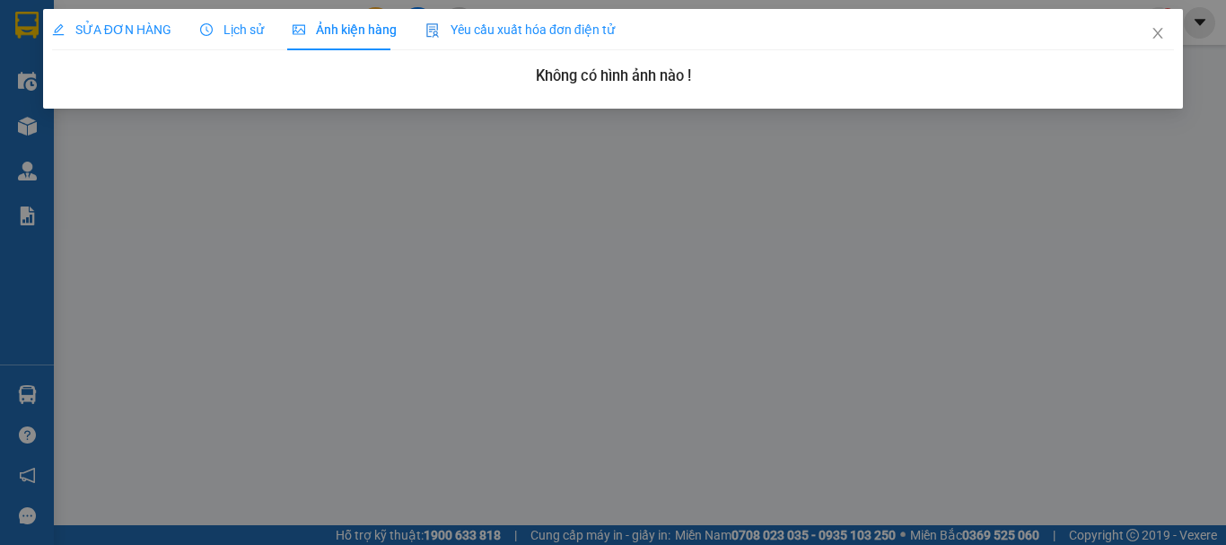
click at [465, 26] on span "Yêu cầu xuất hóa đơn điện tử" at bounding box center [519, 29] width 189 height 14
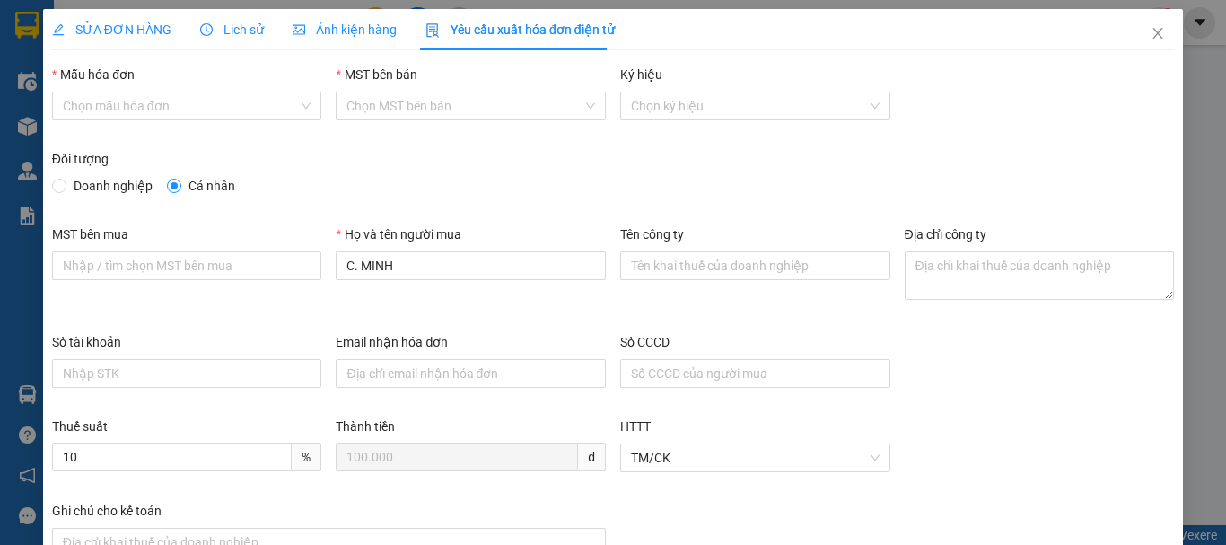
click at [205, 22] on span "Lịch sử" at bounding box center [232, 29] width 64 height 14
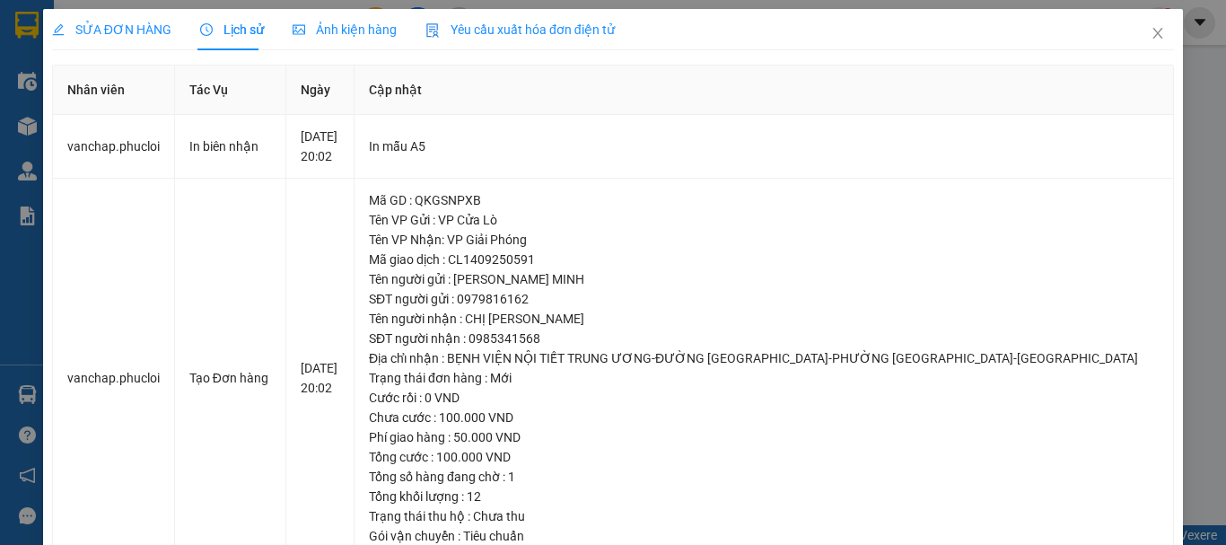
click at [122, 18] on div "SỬA ĐƠN HÀNG" at bounding box center [111, 29] width 119 height 41
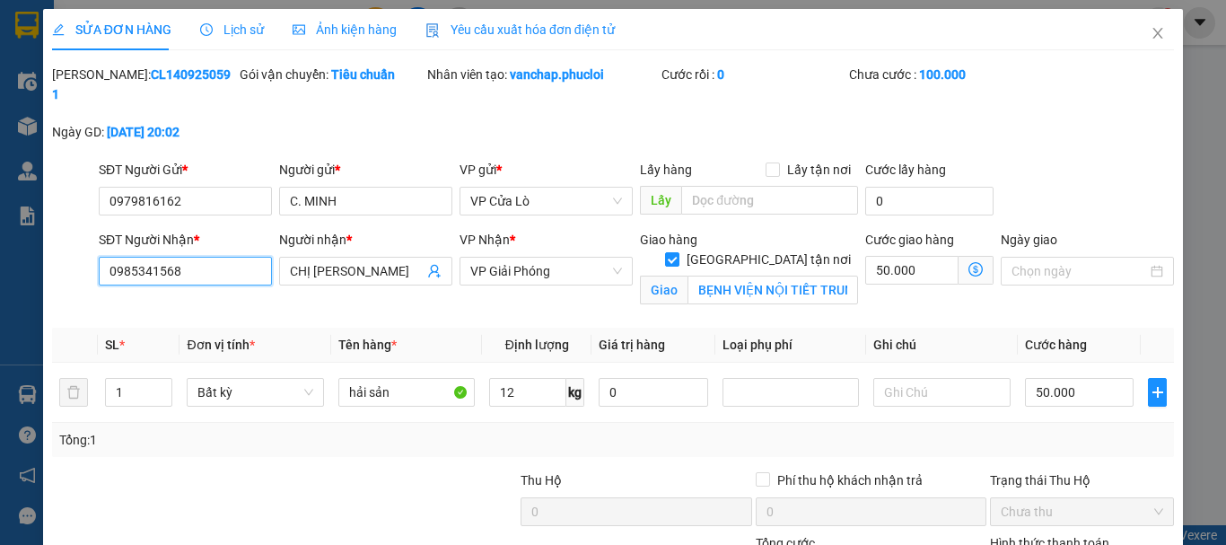
click at [223, 257] on input "0985341568" at bounding box center [185, 271] width 173 height 29
click at [685, 283] on div "Giao hàng [GEOGRAPHIC_DATA] tận nơi Giao BẸNH VIỆN NỘI TIẾT TRUNG ƯƠNG-[GEOGRAP…" at bounding box center [748, 272] width 225 height 84
click at [1150, 27] on icon "close" at bounding box center [1157, 33] width 14 height 14
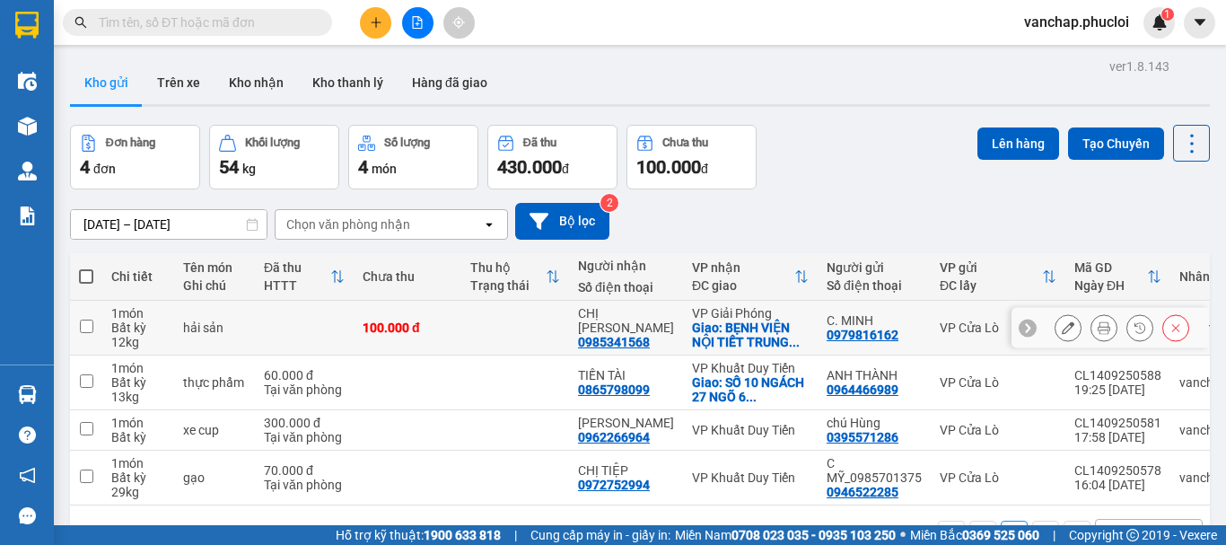
click at [1055, 327] on button at bounding box center [1067, 327] width 25 height 31
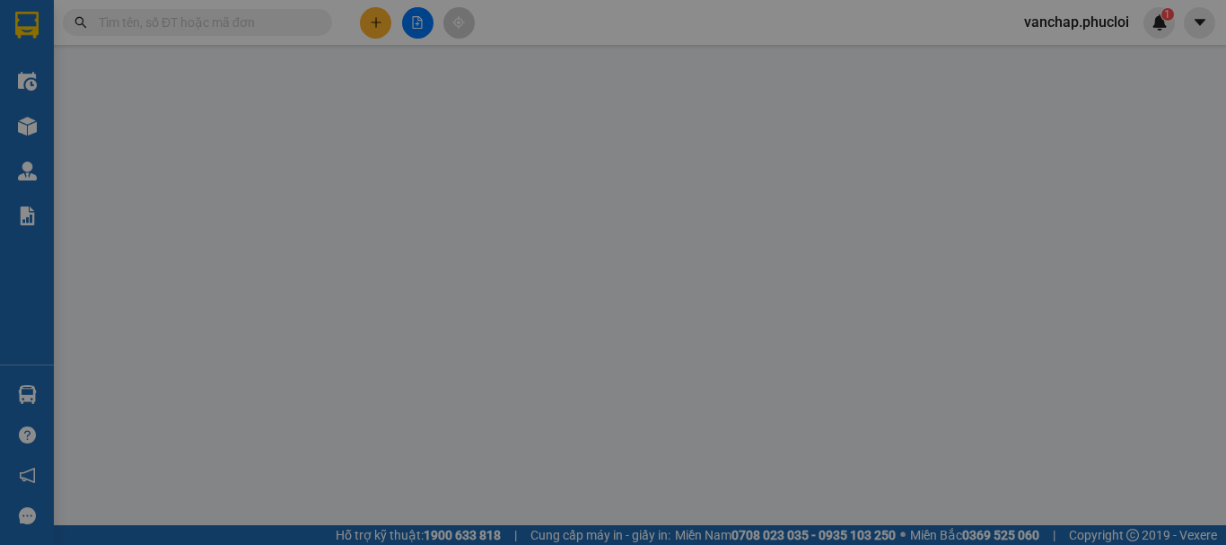
type input "0979816162"
type input "C. MINH"
type input "0985341568"
type input "CHỊ [PERSON_NAME]"
checkbox input "true"
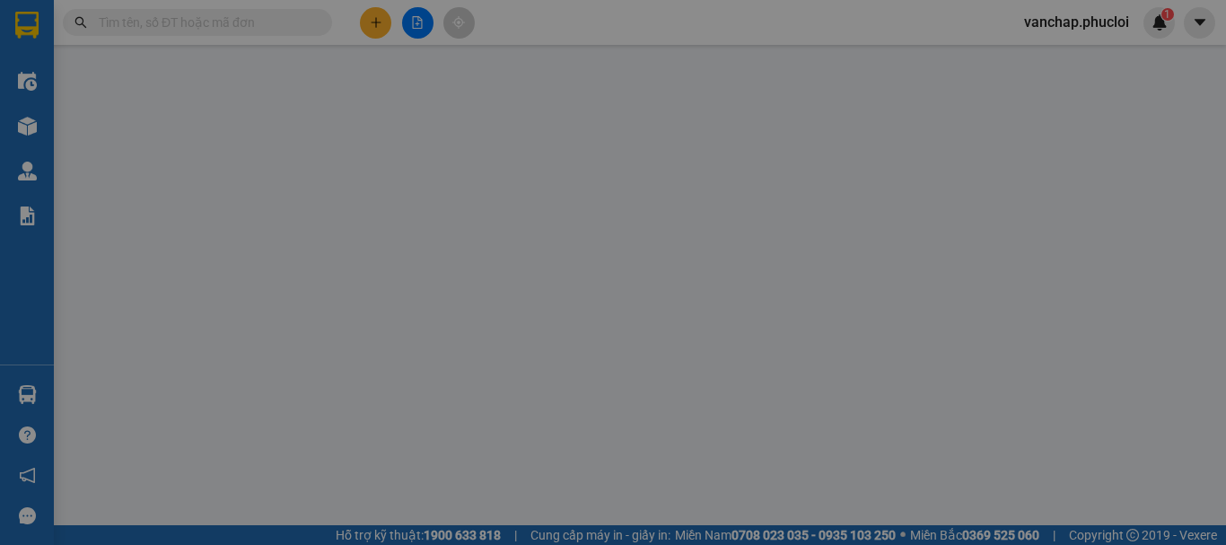
type input "BẸNH VIỆN NỘI TIẾT TRUNG ƯƠNG-[GEOGRAPHIC_DATA][PERSON_NAME] [GEOGRAPHIC_DATA]-…"
type input "100.000"
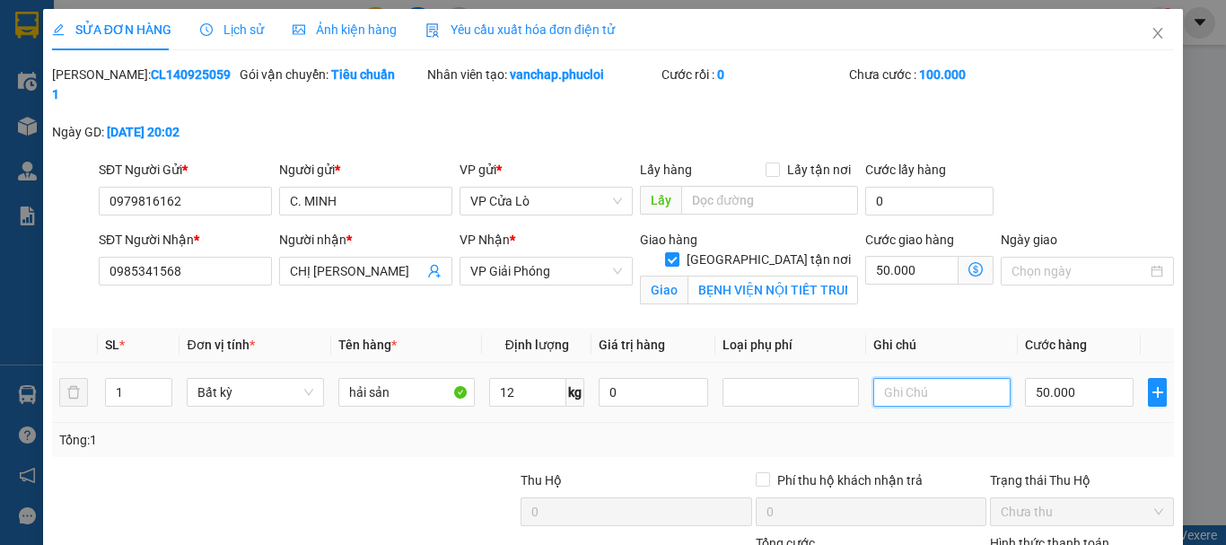
click at [892, 378] on input "text" at bounding box center [941, 392] width 136 height 29
type input "c"
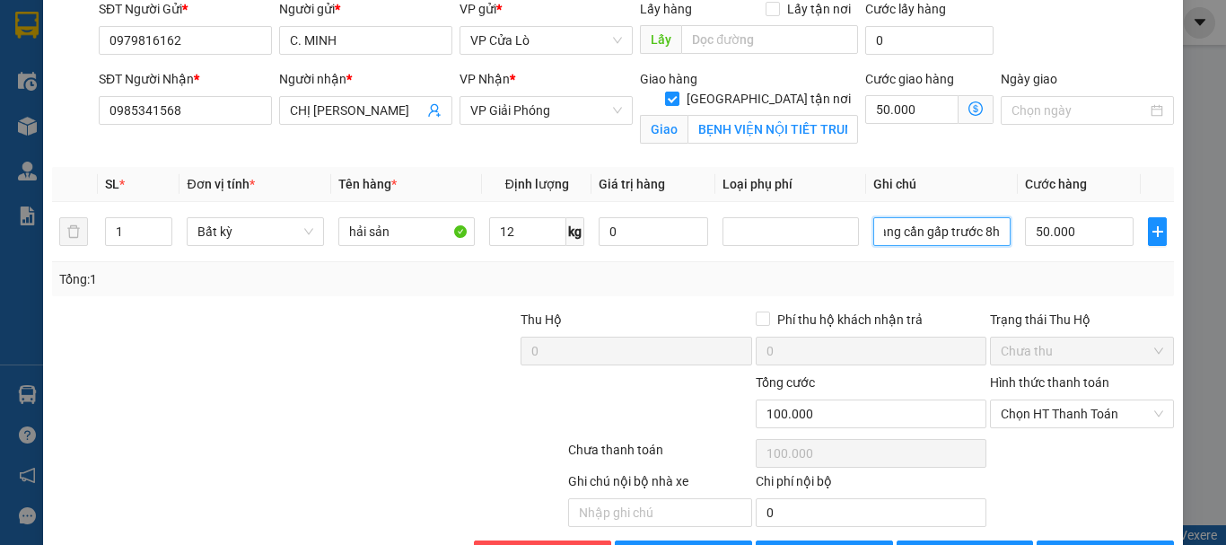
scroll to position [200, 0]
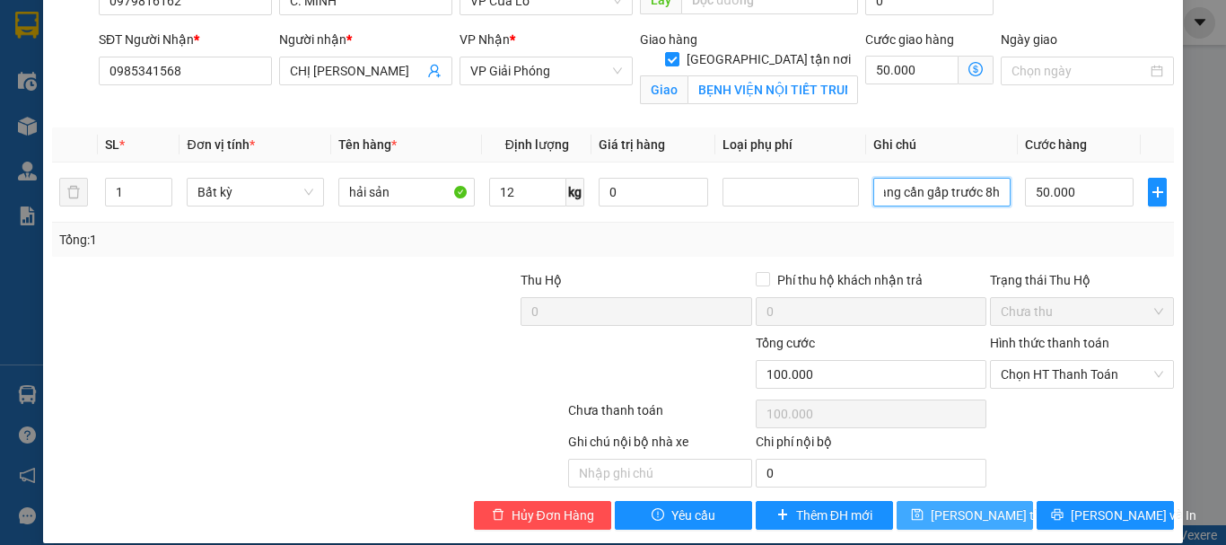
type input "hàng cần gấp trước 8h"
click at [992, 505] on span "[PERSON_NAME] thay đổi" at bounding box center [1003, 515] width 144 height 20
